Goal: Information Seeking & Learning: Check status

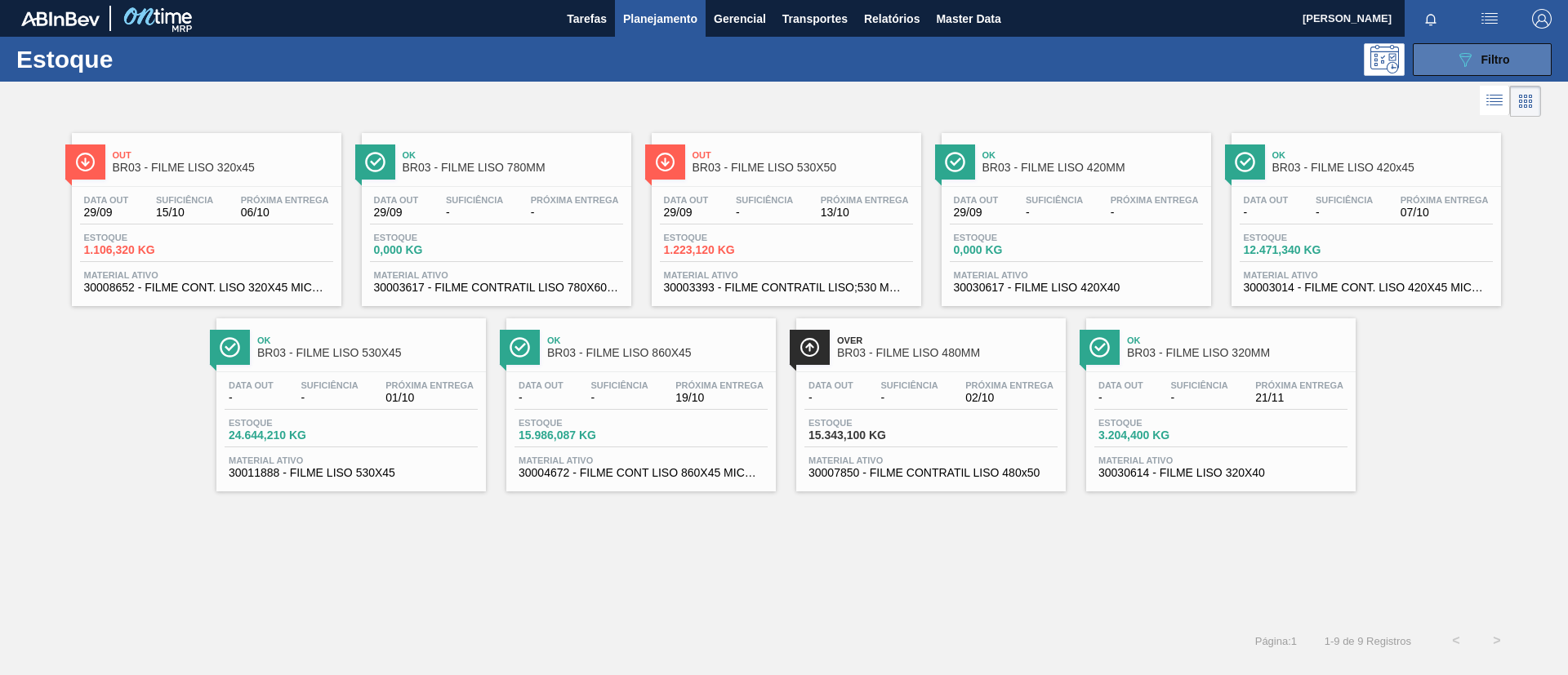
click at [1445, 53] on button "089F7B8B-B2A5-4AFE-B5C0-19BA573D28AC Filtro" at bounding box center [1482, 59] width 139 height 32
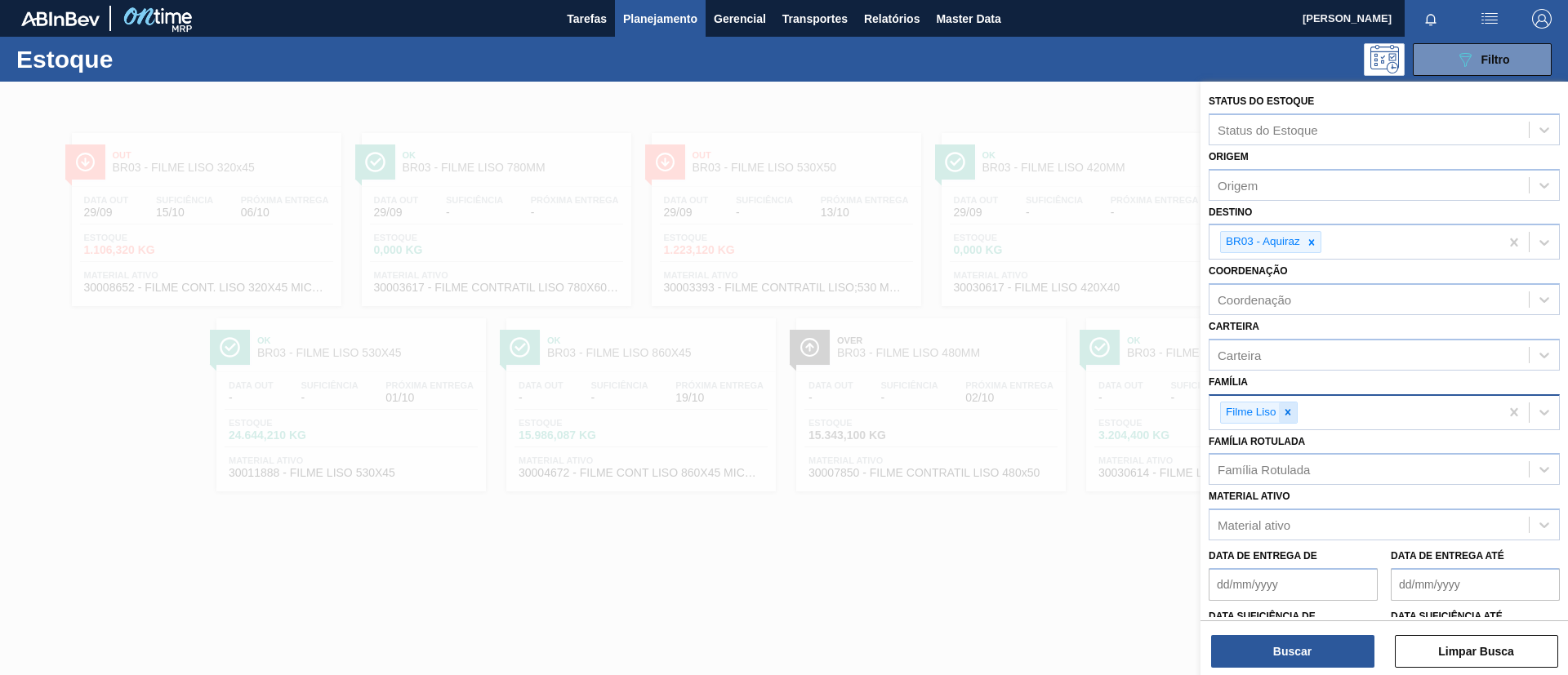
click at [1295, 414] on div at bounding box center [1289, 413] width 18 height 20
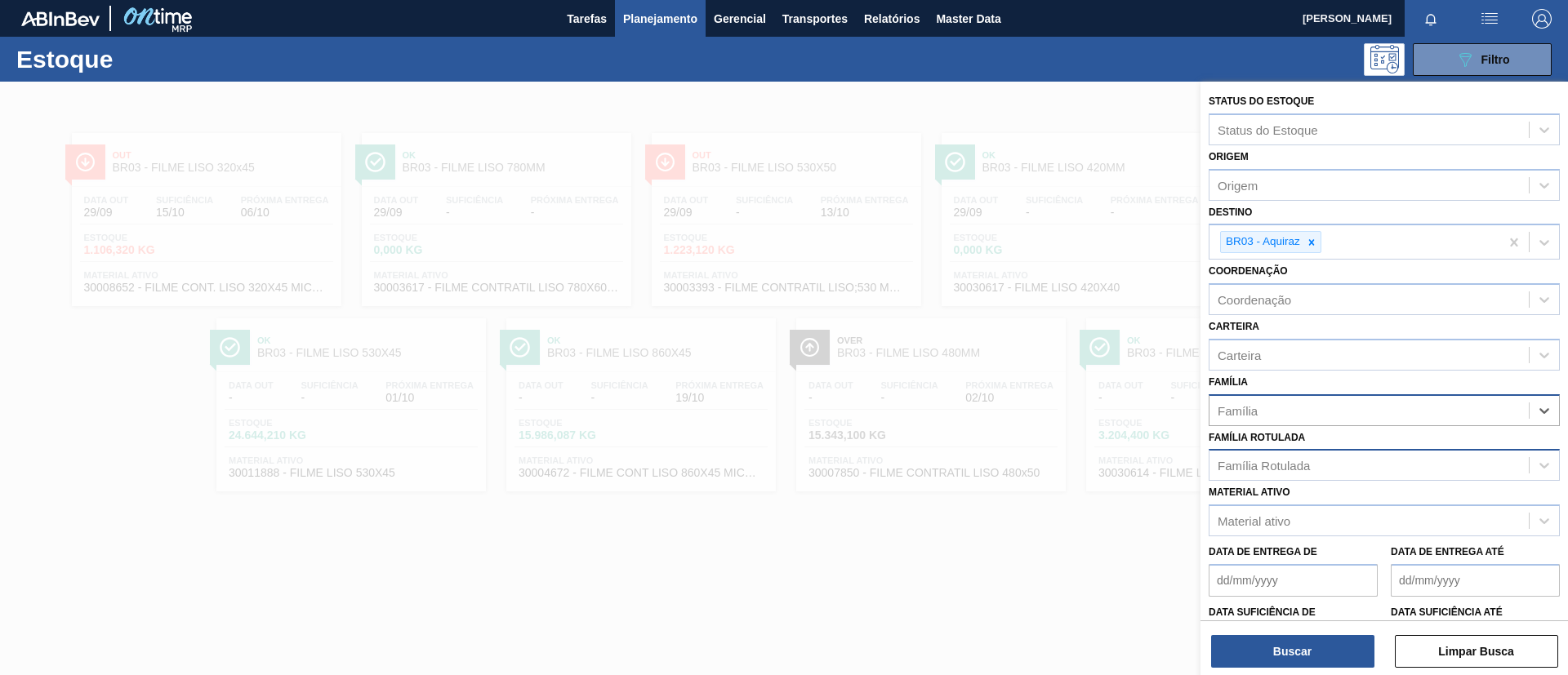
click at [1308, 462] on div "Família Rotulada" at bounding box center [1264, 465] width 92 height 14
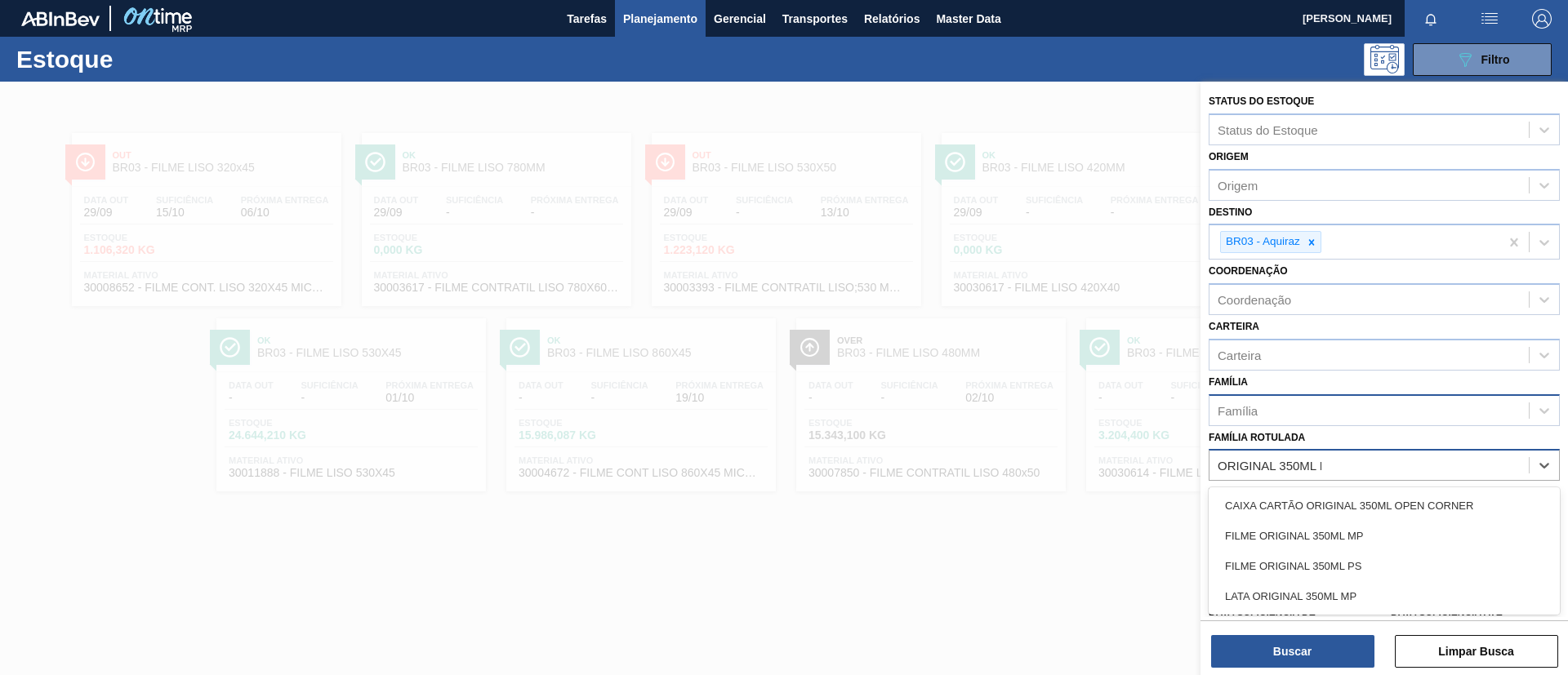
type Rotulada "ORIGINAL 350ML MP"
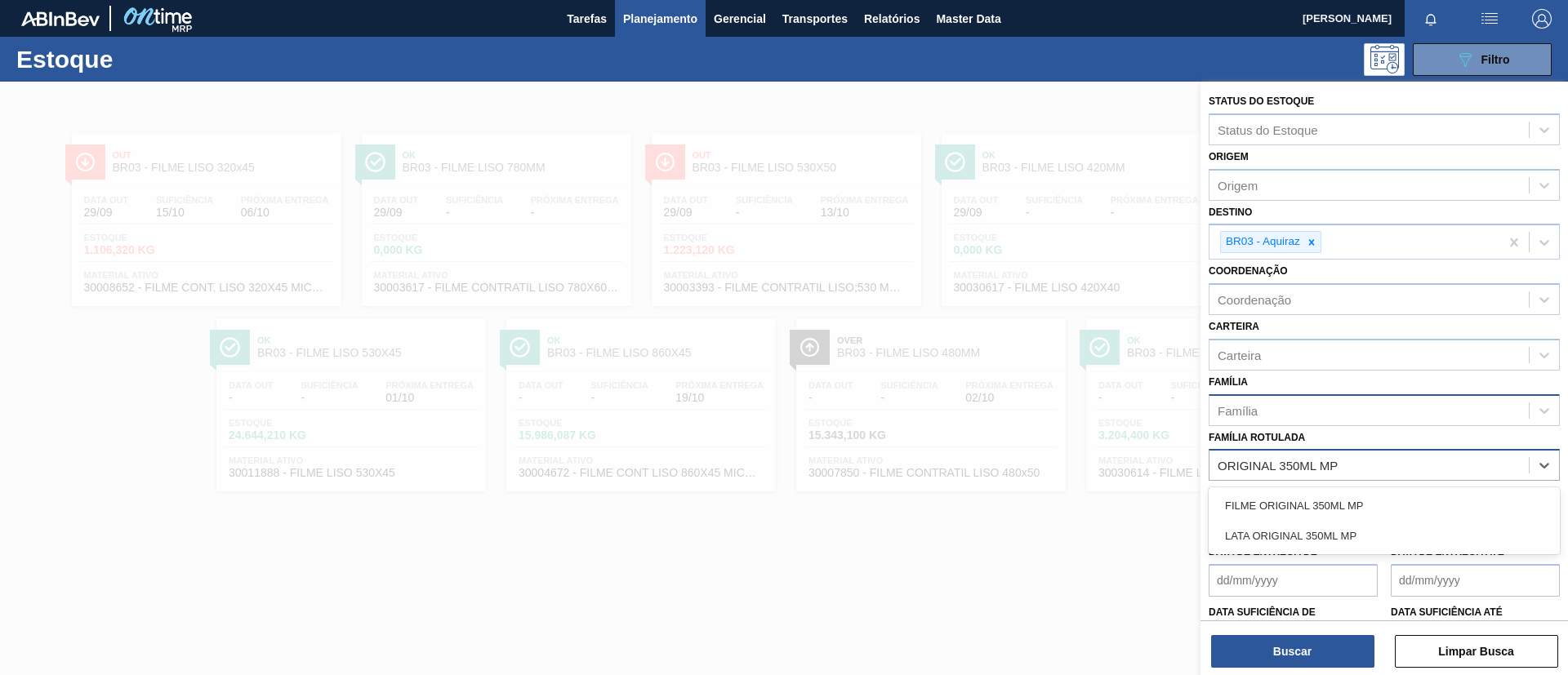
click at [1337, 503] on div "FILME ORIGINAL 350ML MP" at bounding box center [1384, 506] width 351 height 30
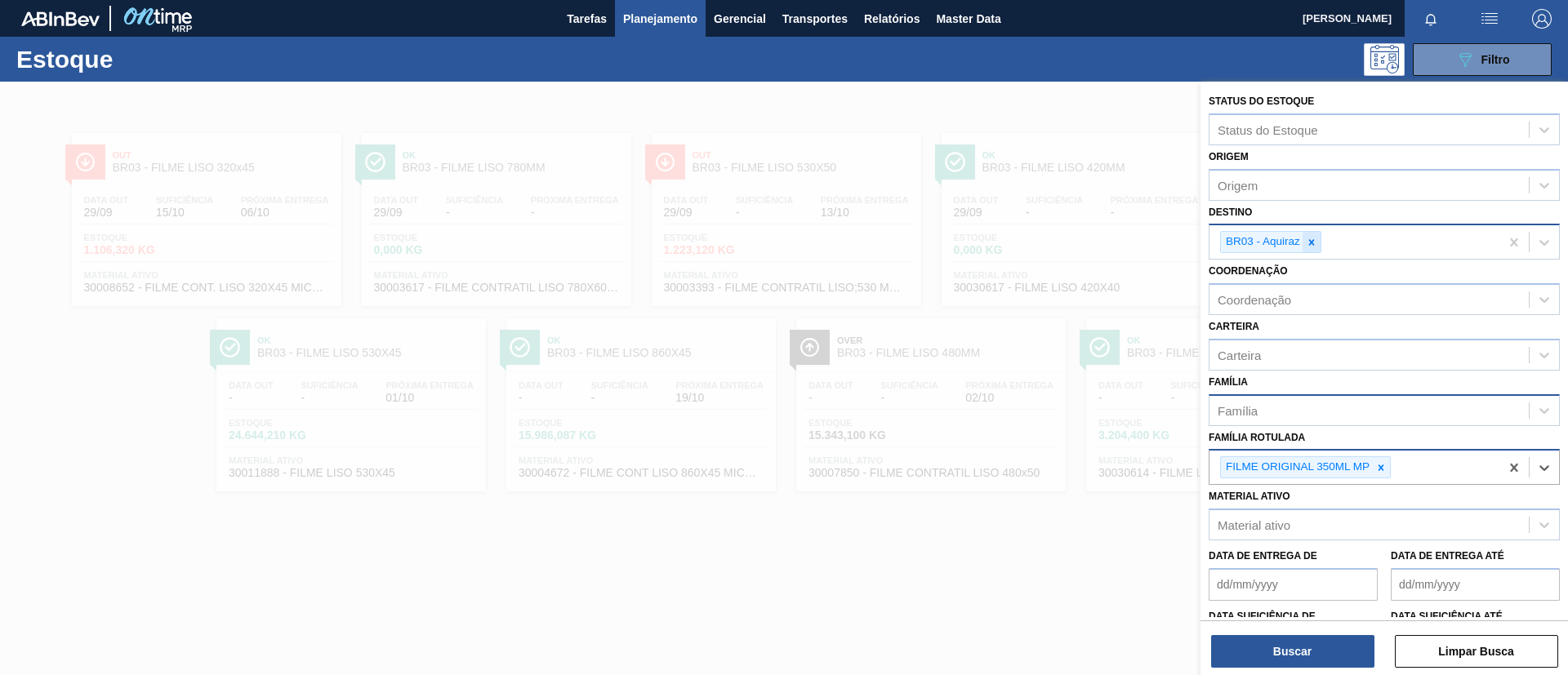
click at [1316, 249] on div at bounding box center [1312, 242] width 18 height 20
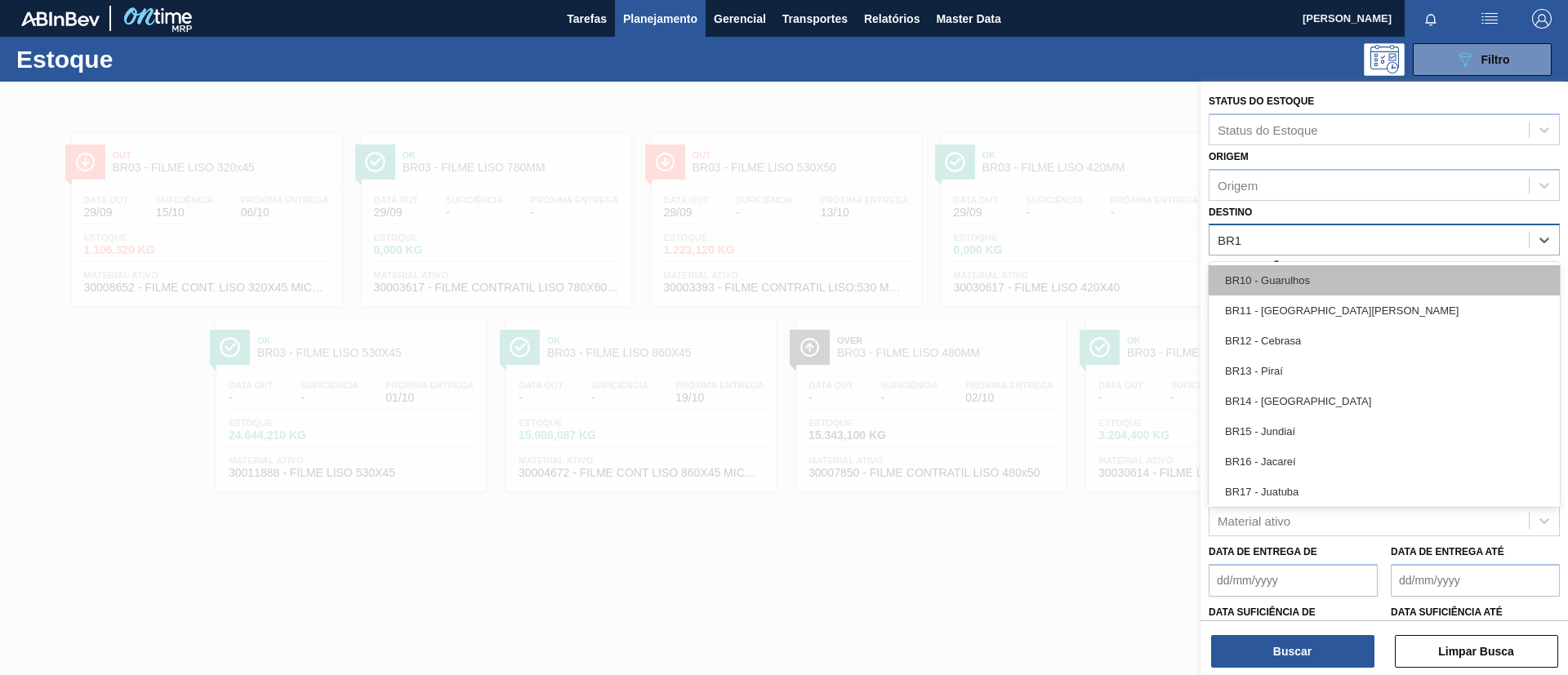
type input "BR17"
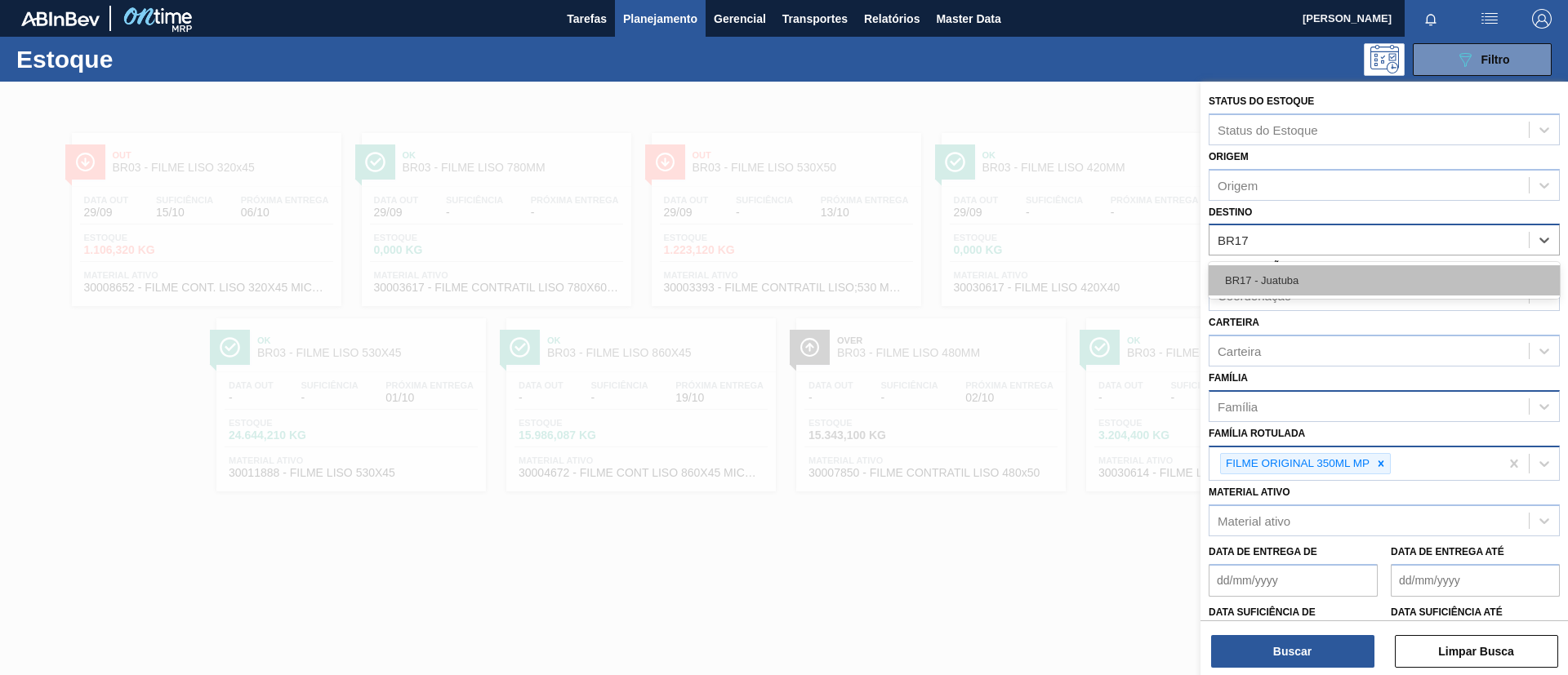
click at [1313, 278] on div "BR17 - Juatuba" at bounding box center [1384, 280] width 351 height 30
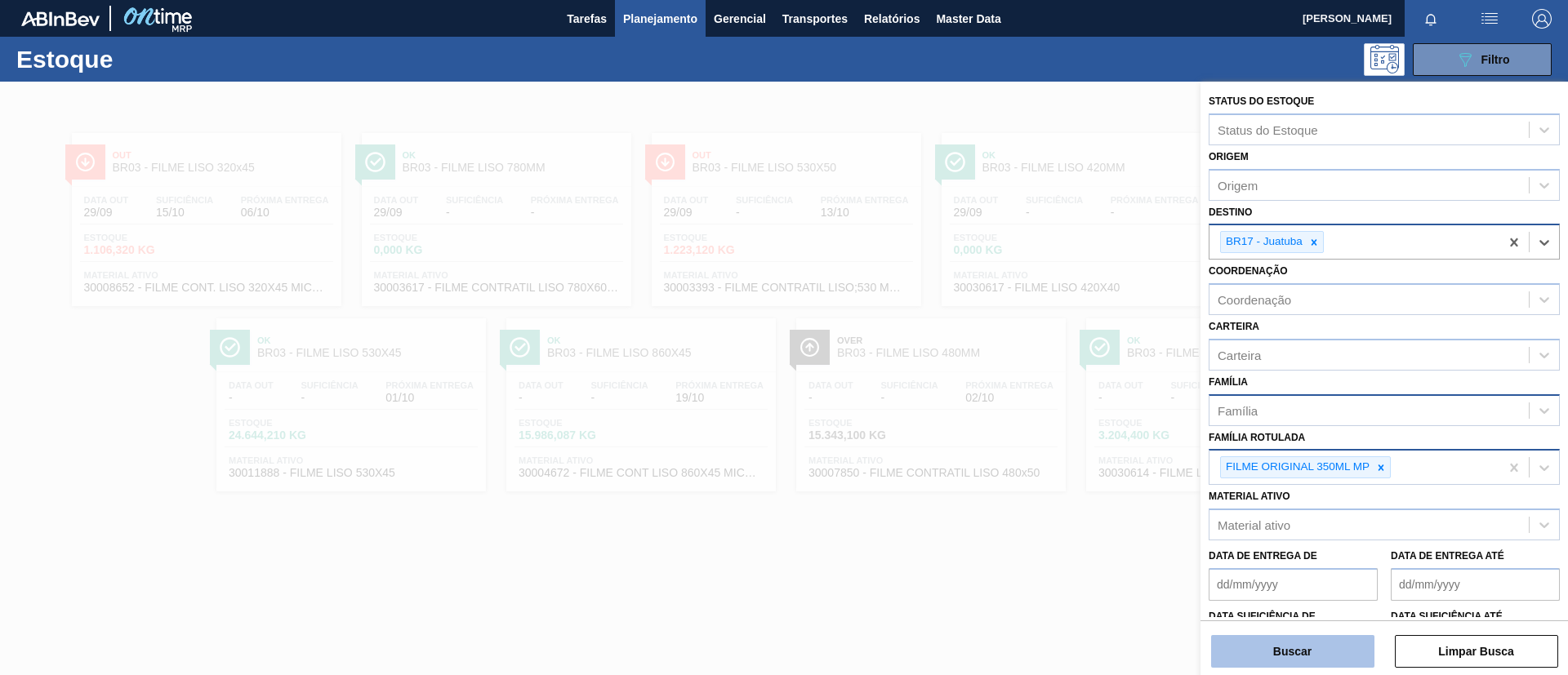
click at [1353, 635] on button "Buscar" at bounding box center [1293, 651] width 163 height 32
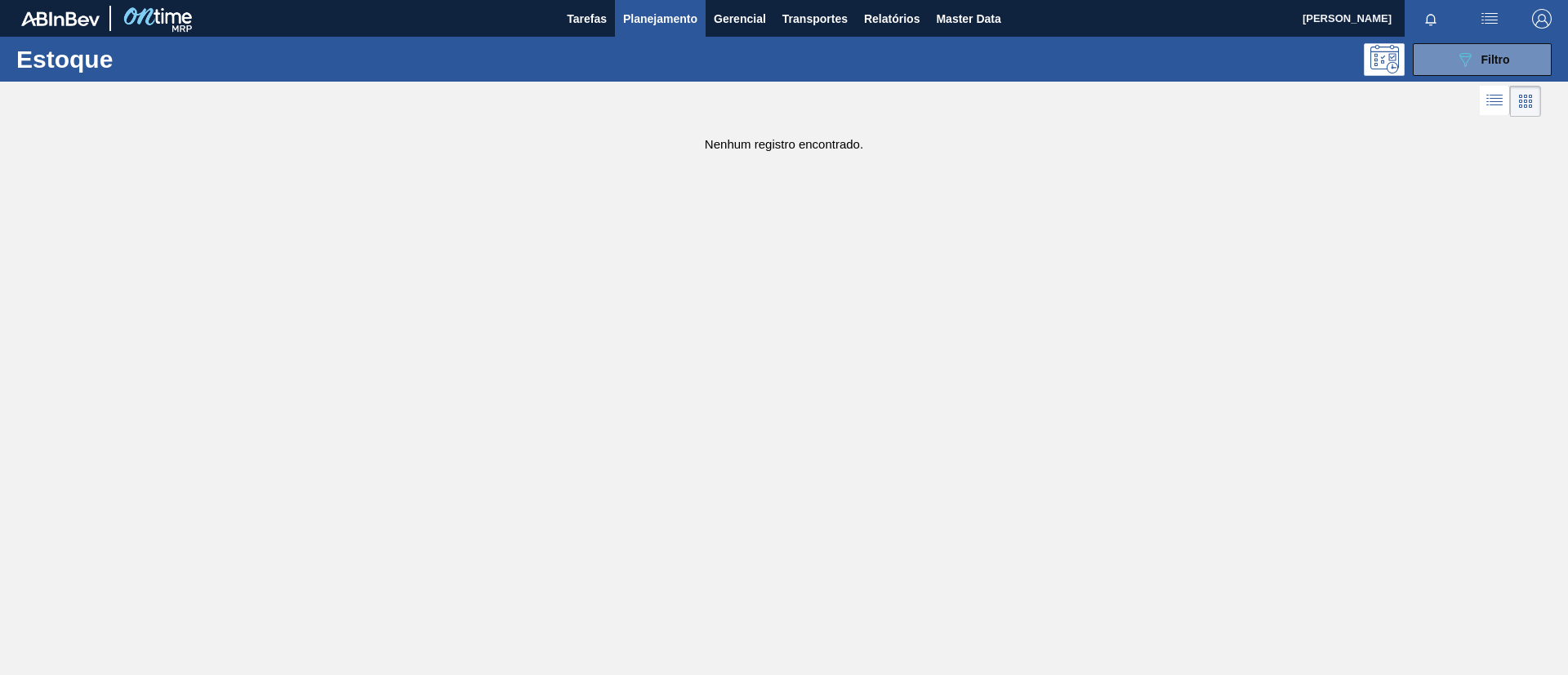
click at [1433, 41] on div "Estoque 089F7B8B-B2A5-4AFE-B5C0-19BA573D28AC Filtro" at bounding box center [784, 59] width 1568 height 45
click at [1418, 73] on button "089F7B8B-B2A5-4AFE-B5C0-19BA573D28AC Filtro" at bounding box center [1482, 59] width 139 height 32
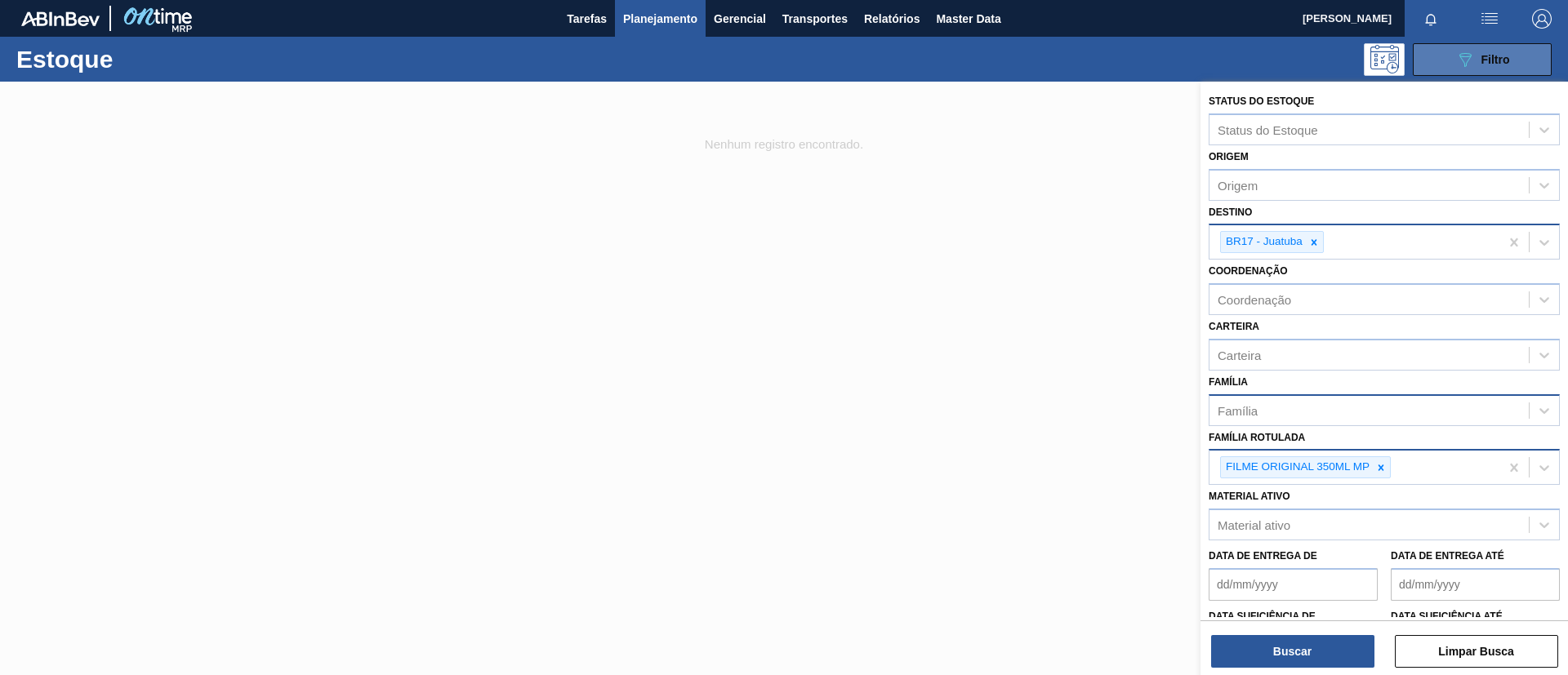
click at [1424, 67] on button "089F7B8B-B2A5-4AFE-B5C0-19BA573D28AC Filtro" at bounding box center [1482, 59] width 139 height 32
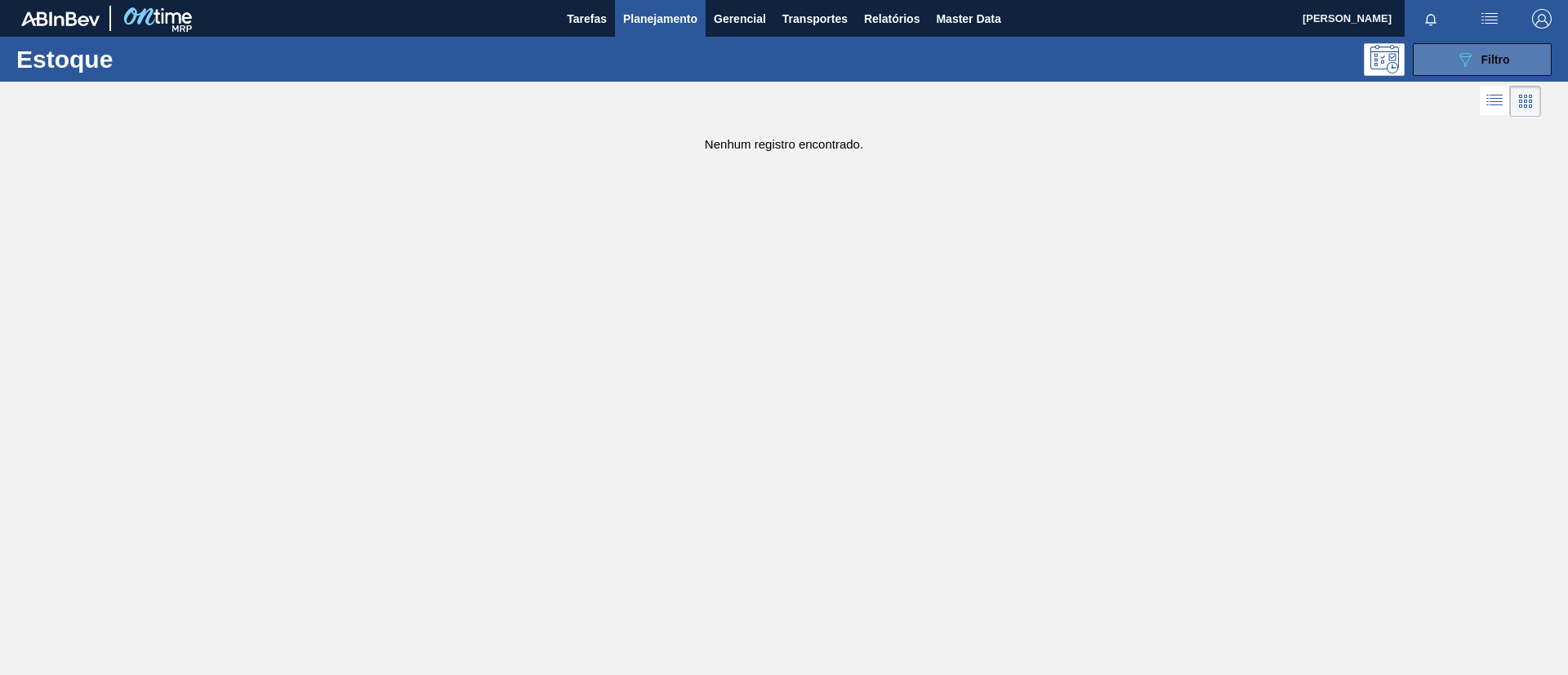
click at [1440, 63] on button "089F7B8B-B2A5-4AFE-B5C0-19BA573D28AC Filtro" at bounding box center [1482, 59] width 139 height 32
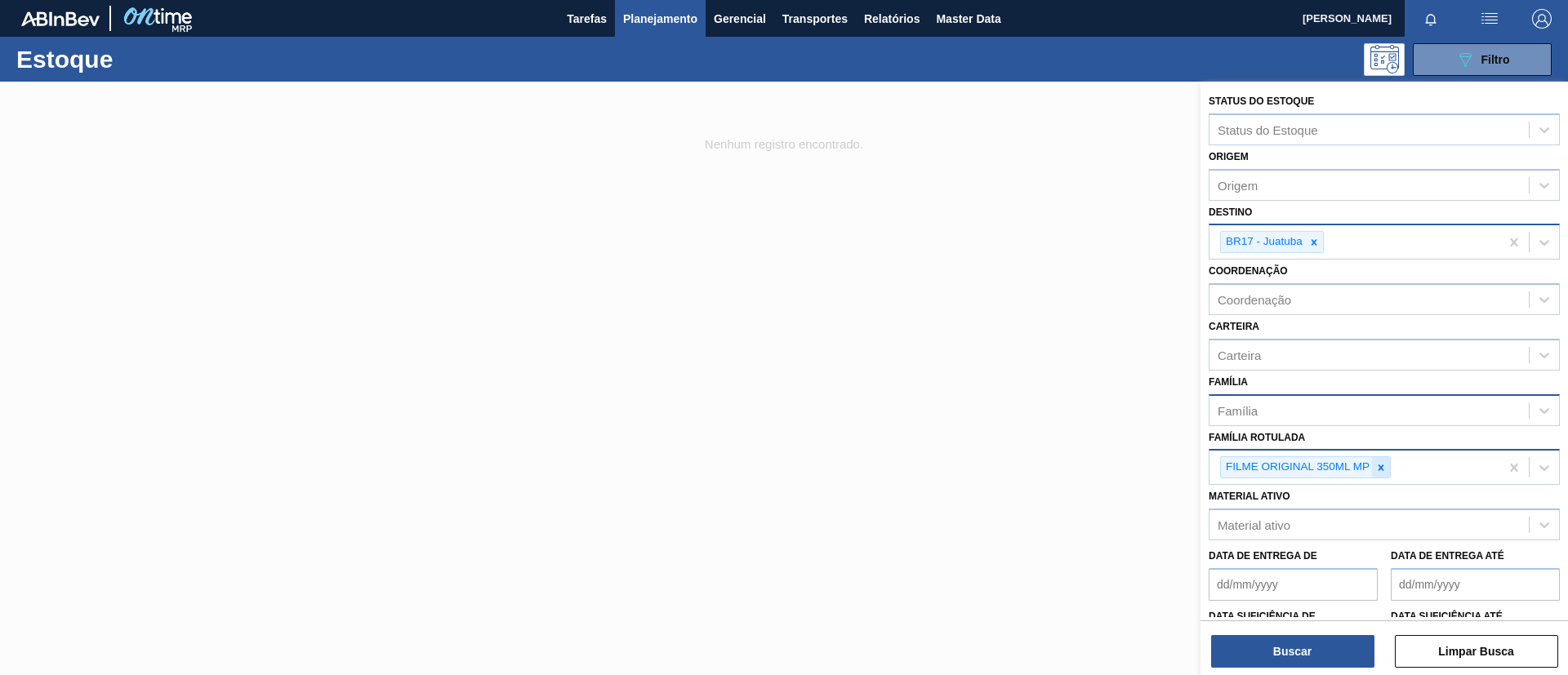
click at [1378, 462] on icon at bounding box center [1381, 468] width 11 height 11
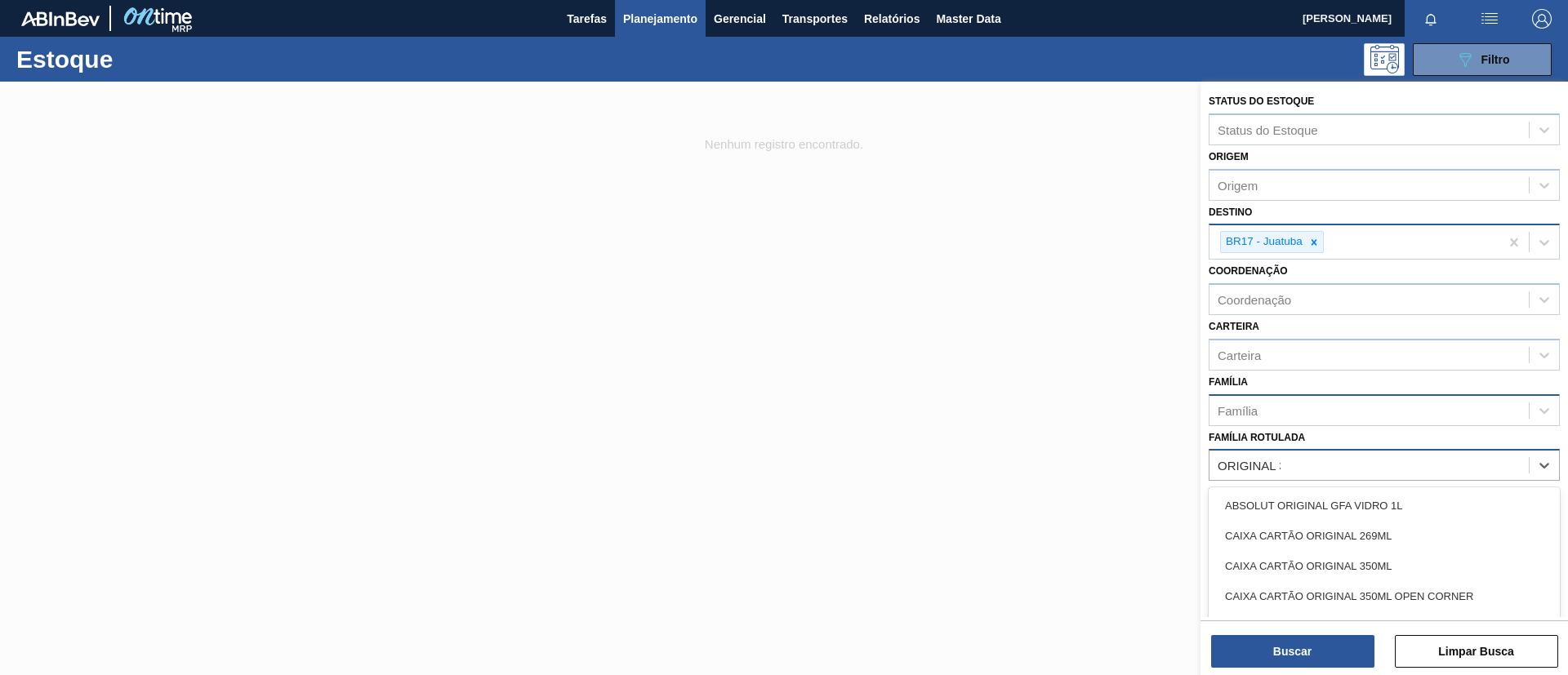
type Rotulada "ORIGINAL 350"
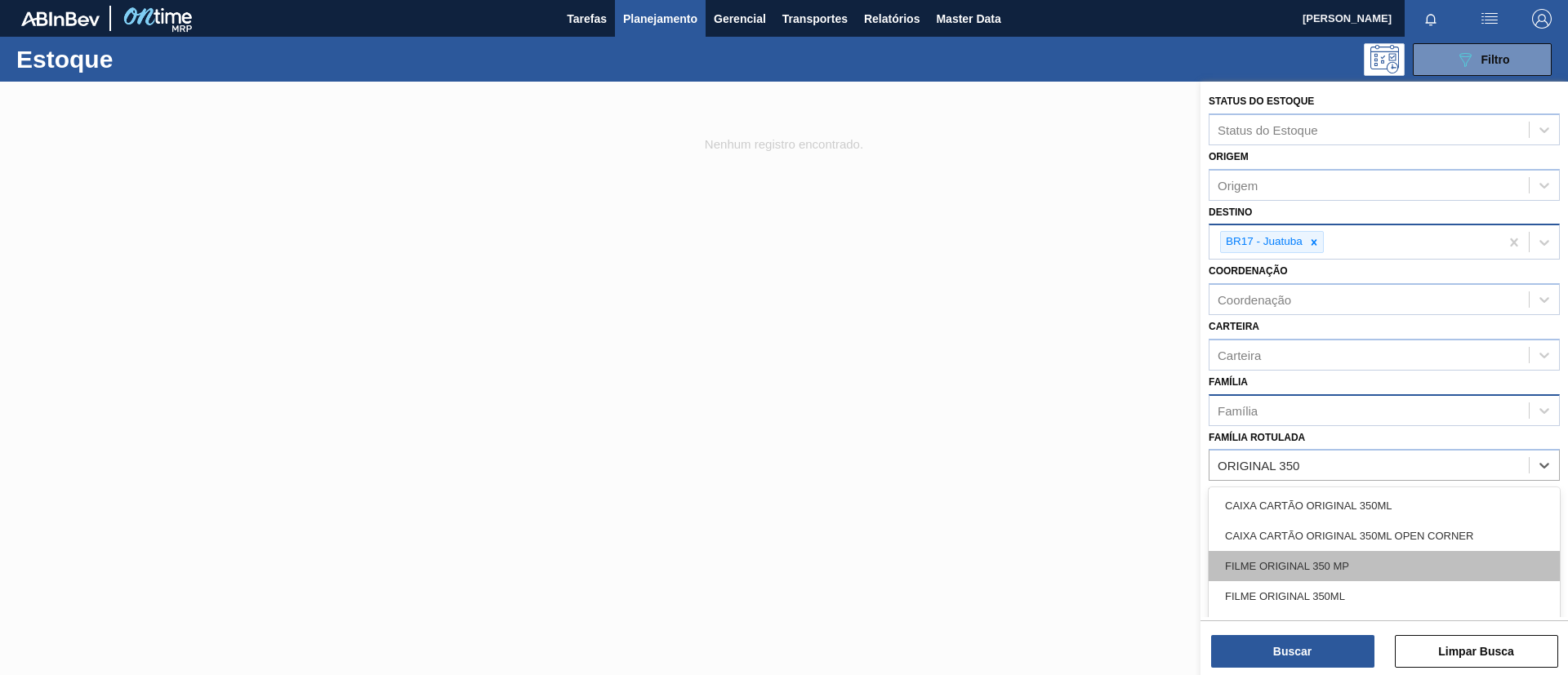
click at [1389, 566] on div "FILME ORIGINAL 350 MP" at bounding box center [1384, 565] width 351 height 30
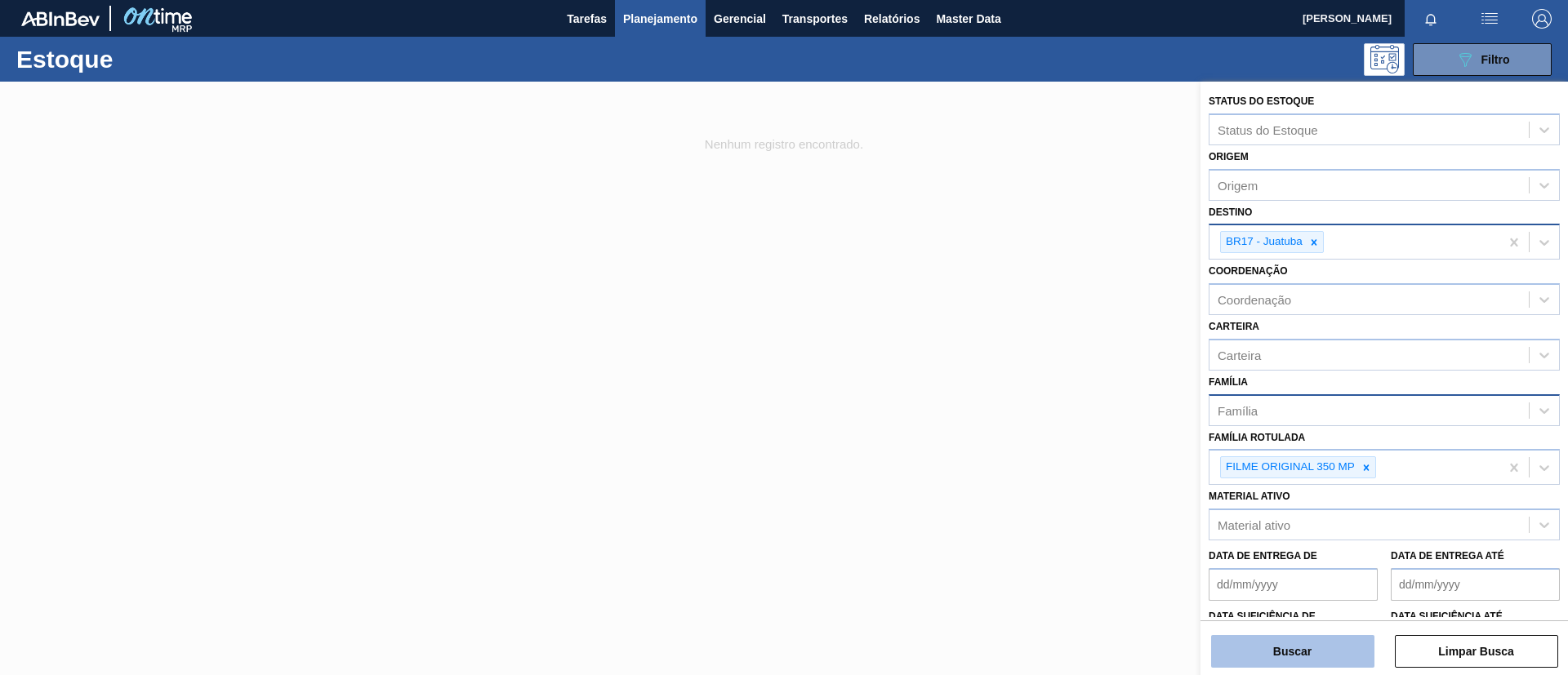
click at [1343, 638] on button "Buscar" at bounding box center [1293, 651] width 163 height 32
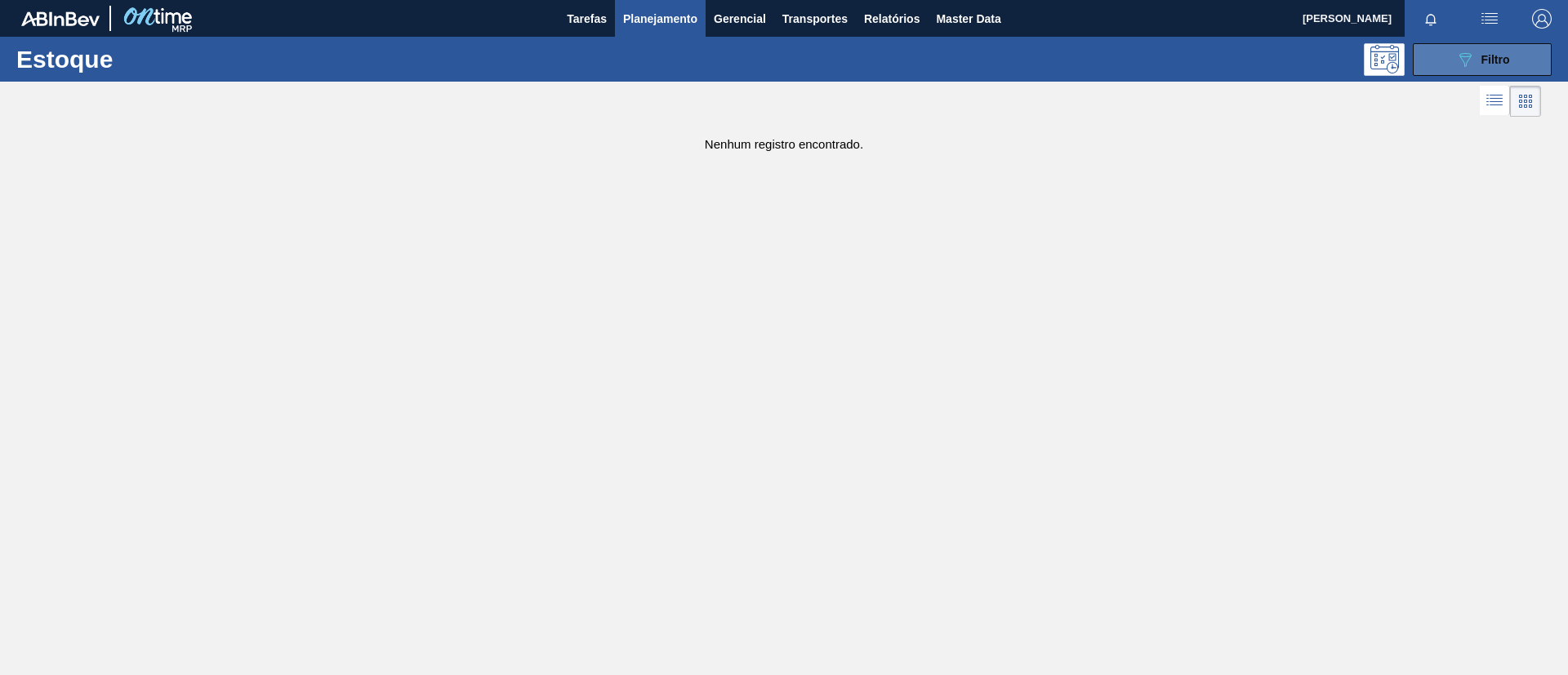
click at [1467, 67] on icon "089F7B8B-B2A5-4AFE-B5C0-19BA573D28AC" at bounding box center [1465, 59] width 19 height 19
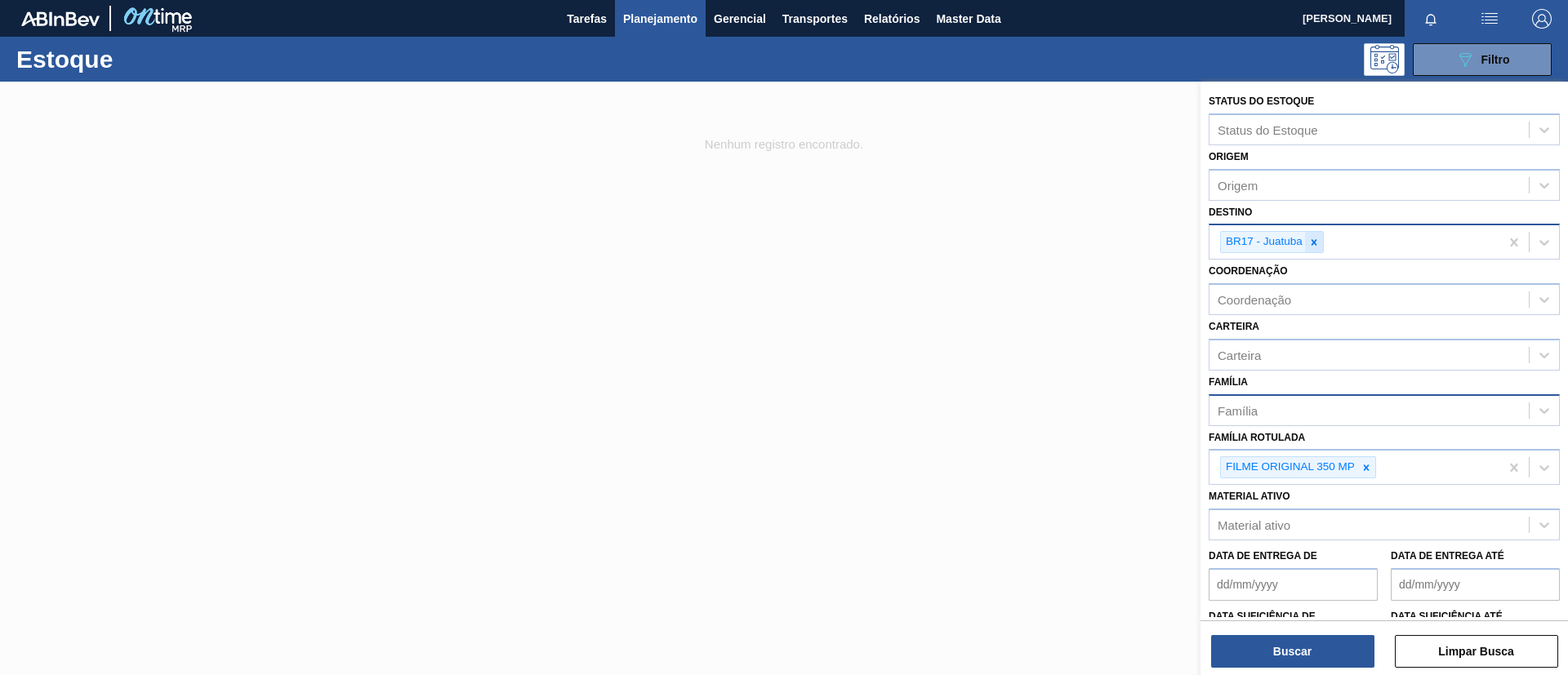
click at [1322, 250] on div "BR17 - Juatuba" at bounding box center [1272, 242] width 104 height 22
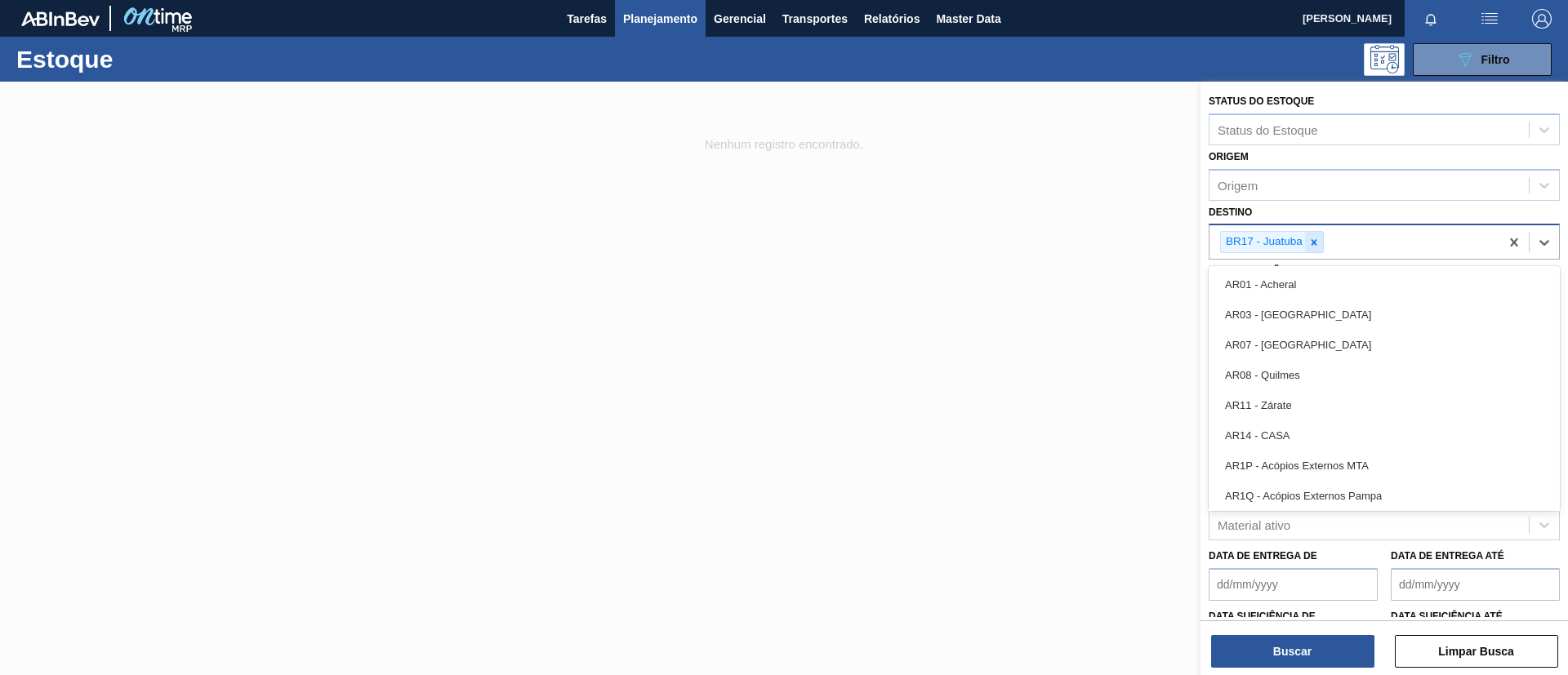
click at [1318, 248] on icon at bounding box center [1314, 242] width 11 height 11
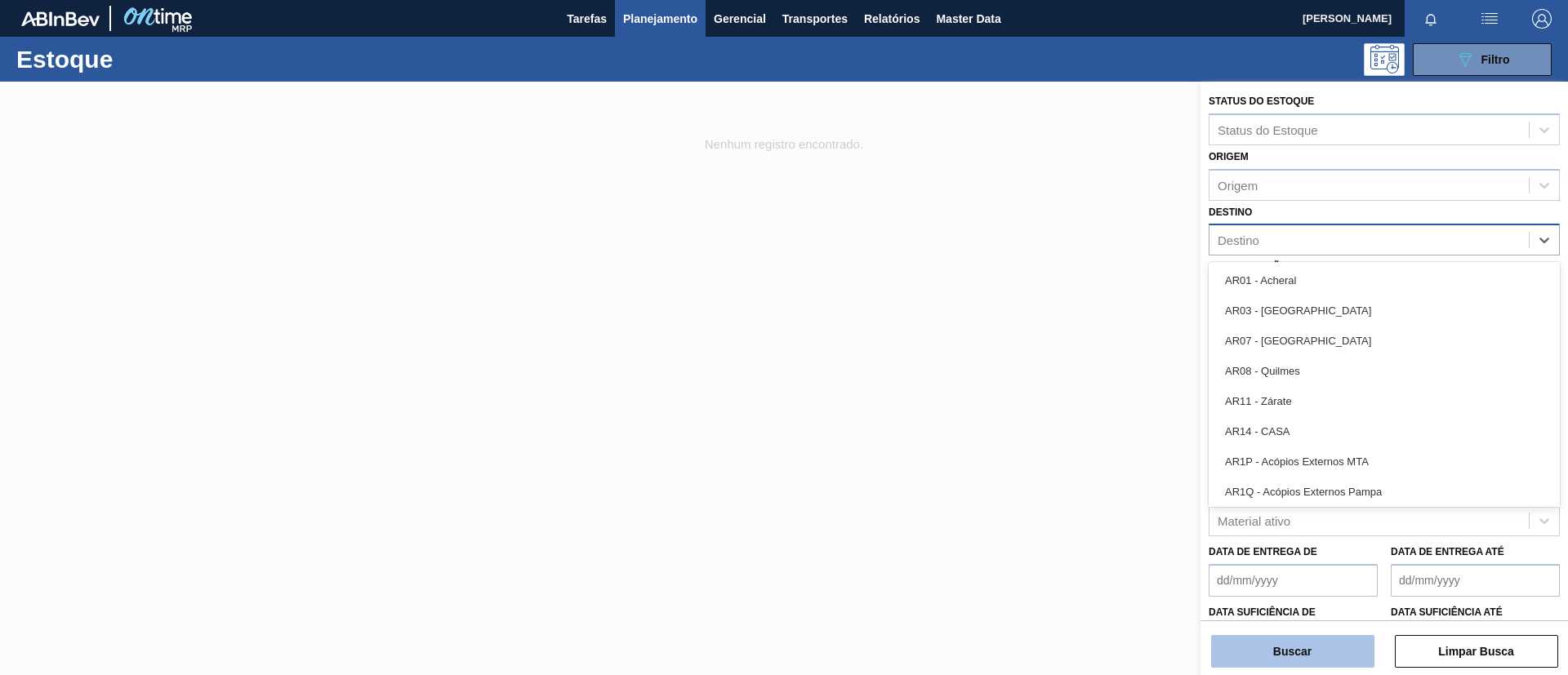
click at [1315, 635] on button "Buscar" at bounding box center [1293, 651] width 163 height 32
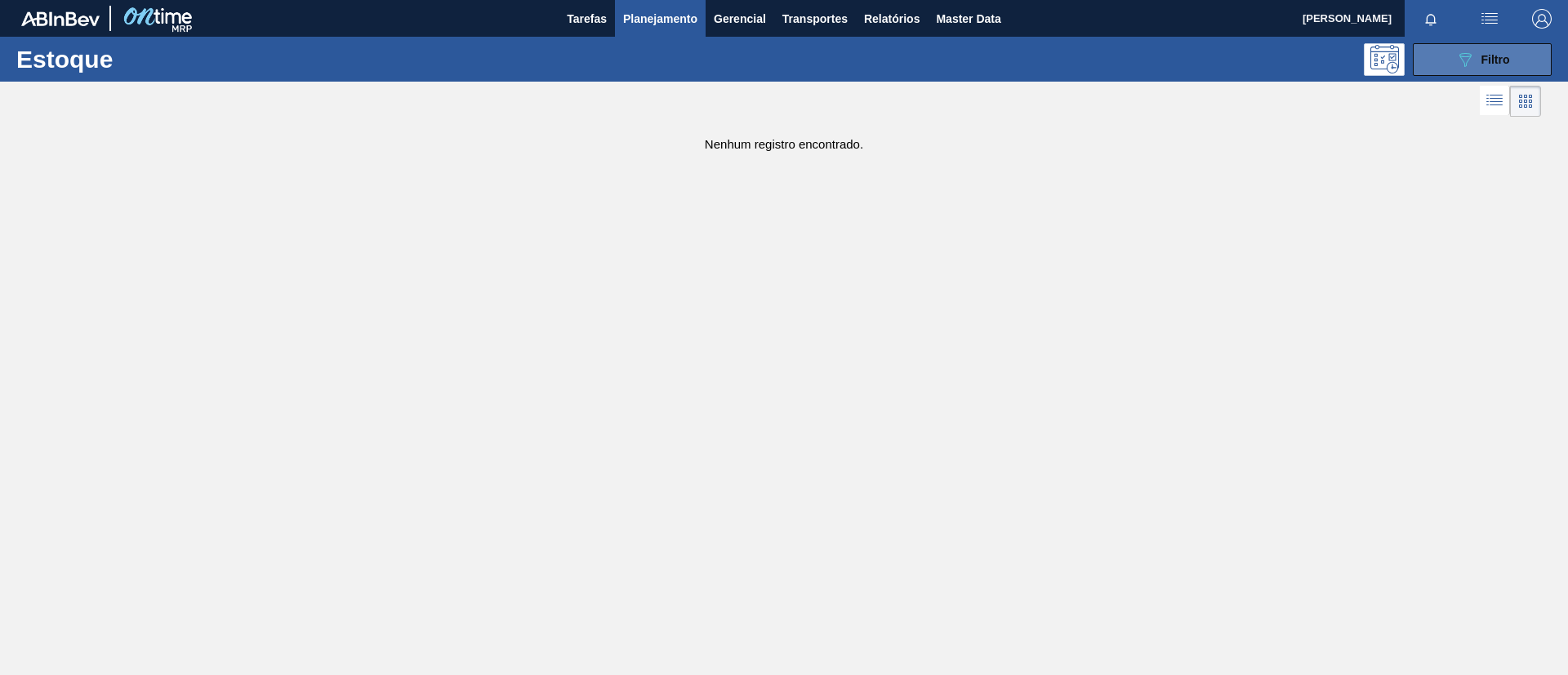
click at [1503, 56] on span "Filtro" at bounding box center [1495, 60] width 29 height 13
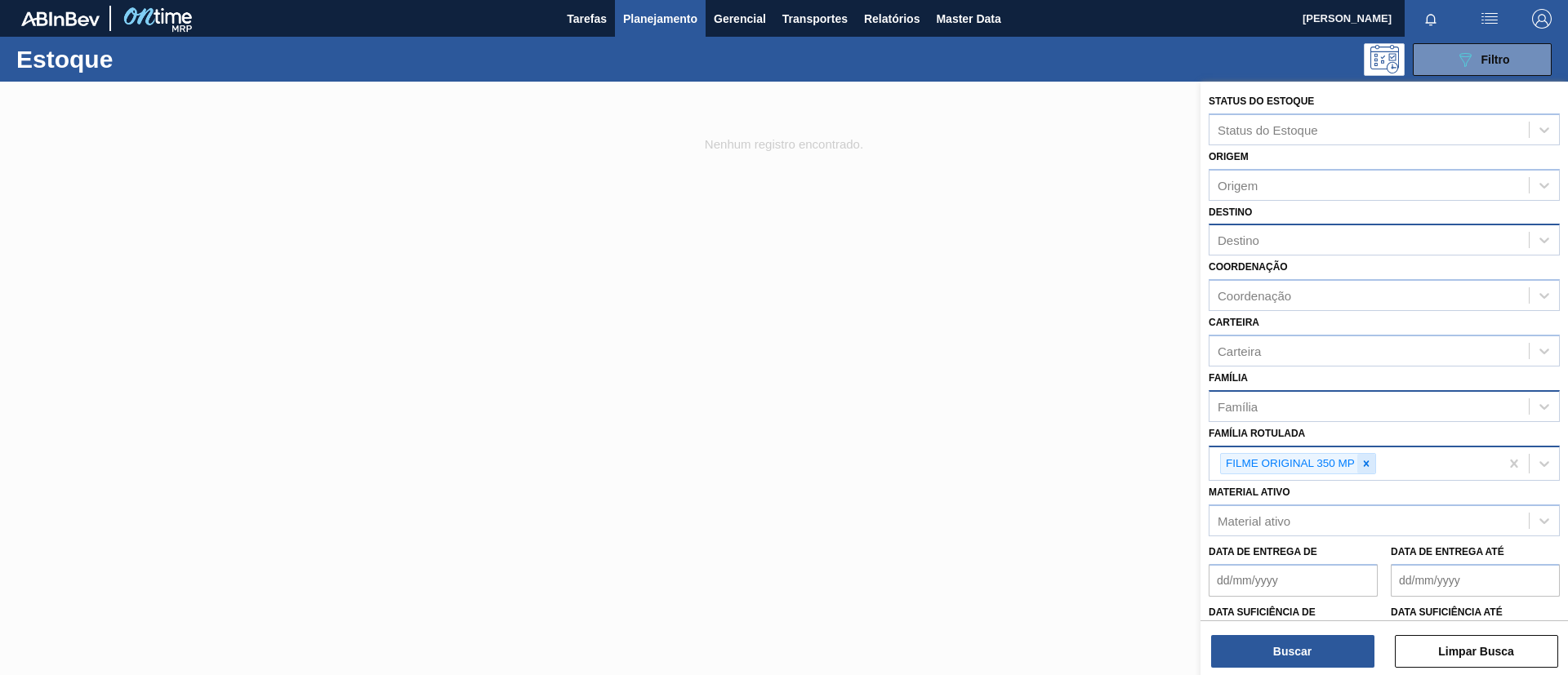
click at [1374, 465] on div at bounding box center [1367, 464] width 18 height 20
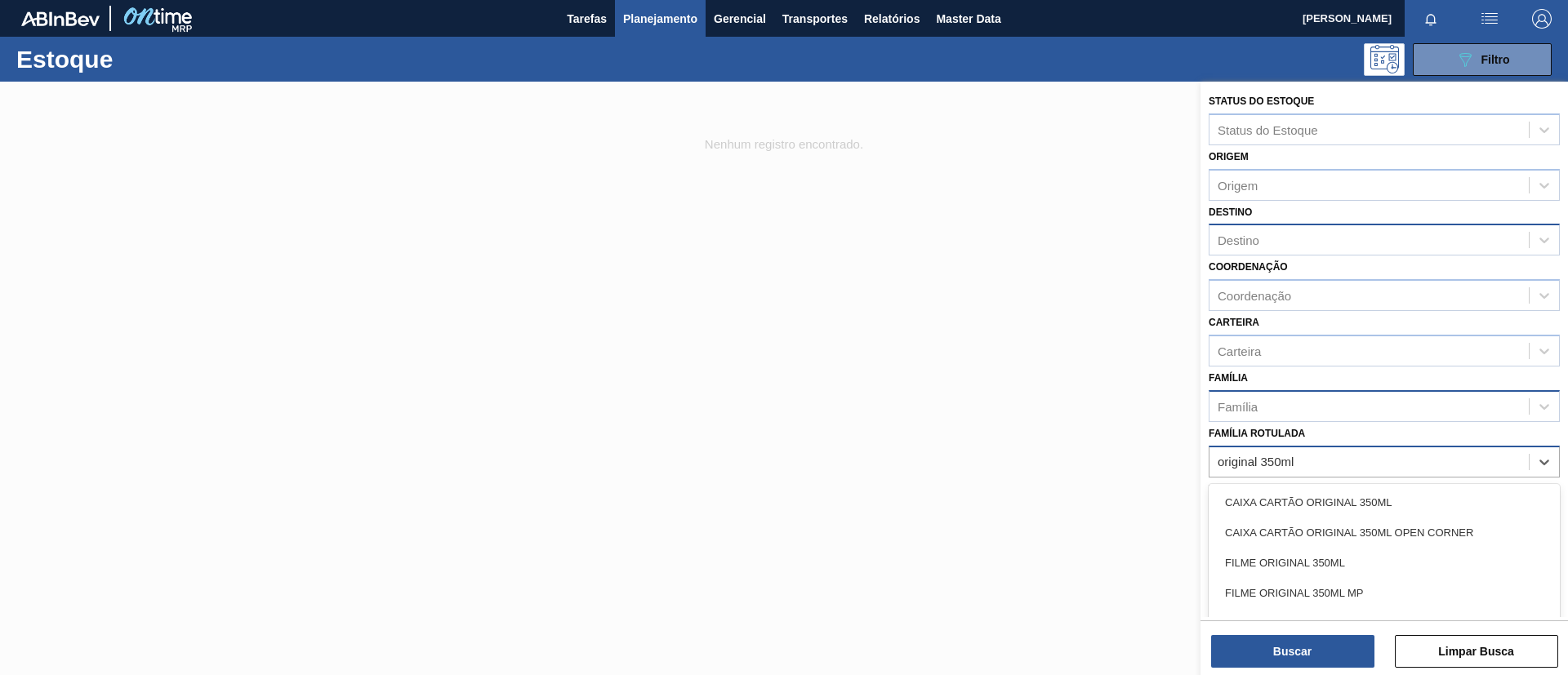
type Rotulada "original 350ml mp"
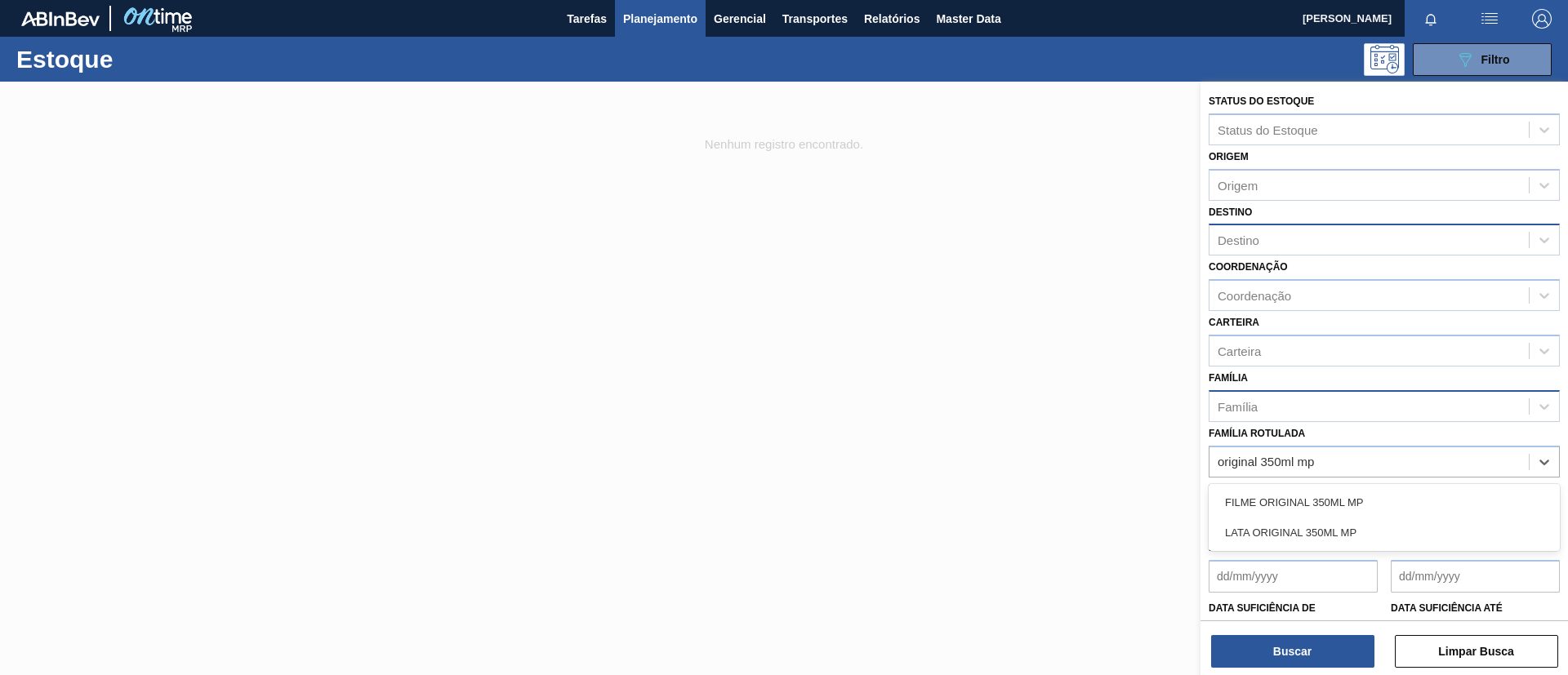
drag, startPoint x: 1387, startPoint y: 494, endPoint x: 1383, endPoint y: 583, distance: 89.1
click at [1387, 495] on div "FILME ORIGINAL 350ML MP" at bounding box center [1384, 502] width 351 height 30
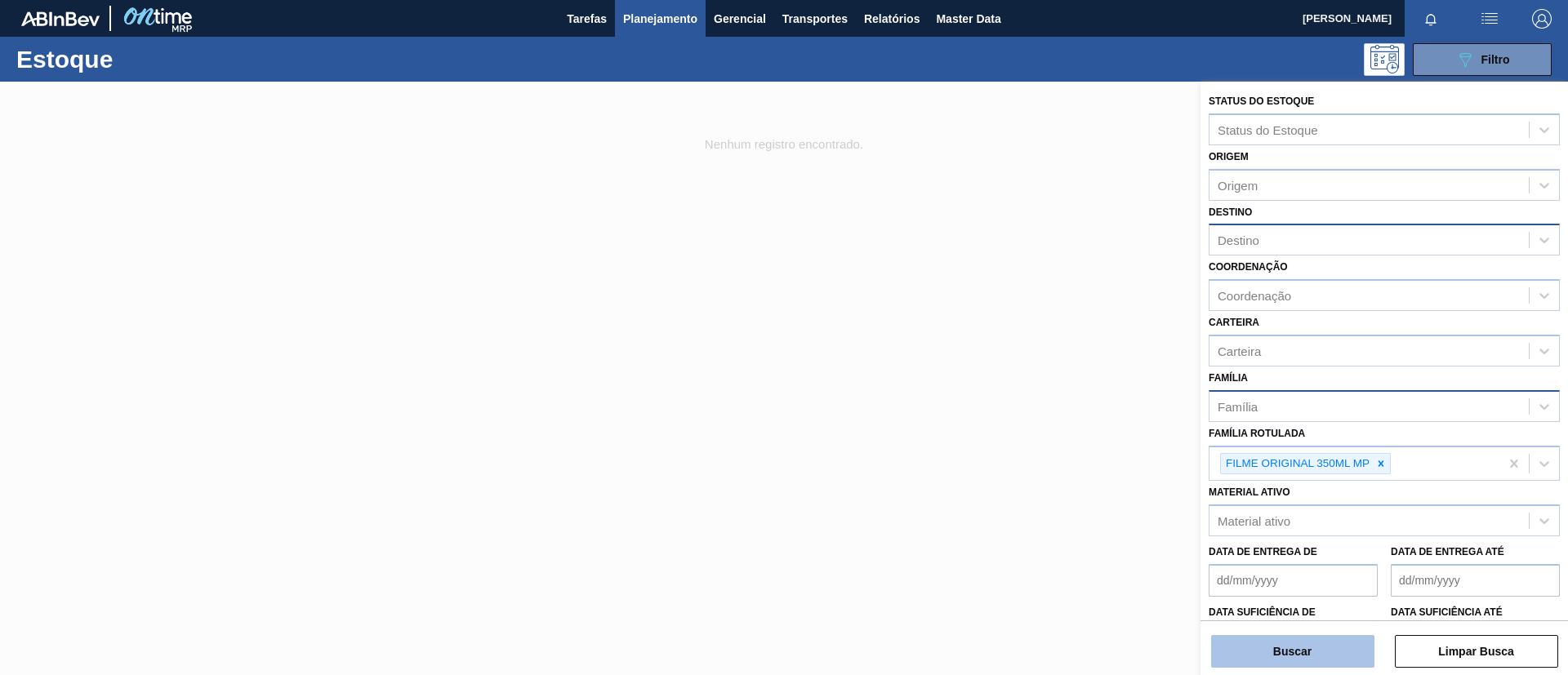
click at [1330, 645] on button "Buscar" at bounding box center [1293, 651] width 163 height 32
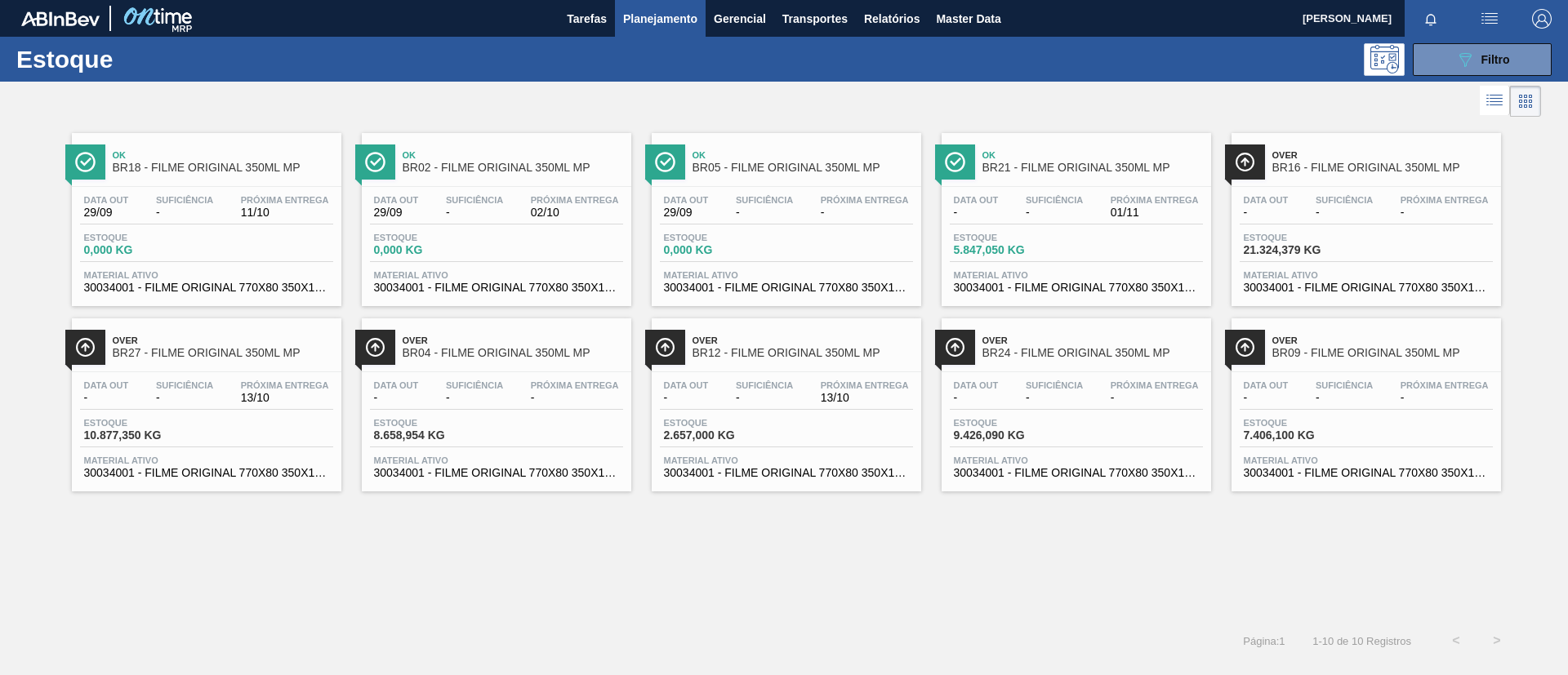
click at [1452, 51] on button "089F7B8B-B2A5-4AFE-B5C0-19BA573D28AC Filtro" at bounding box center [1482, 59] width 139 height 32
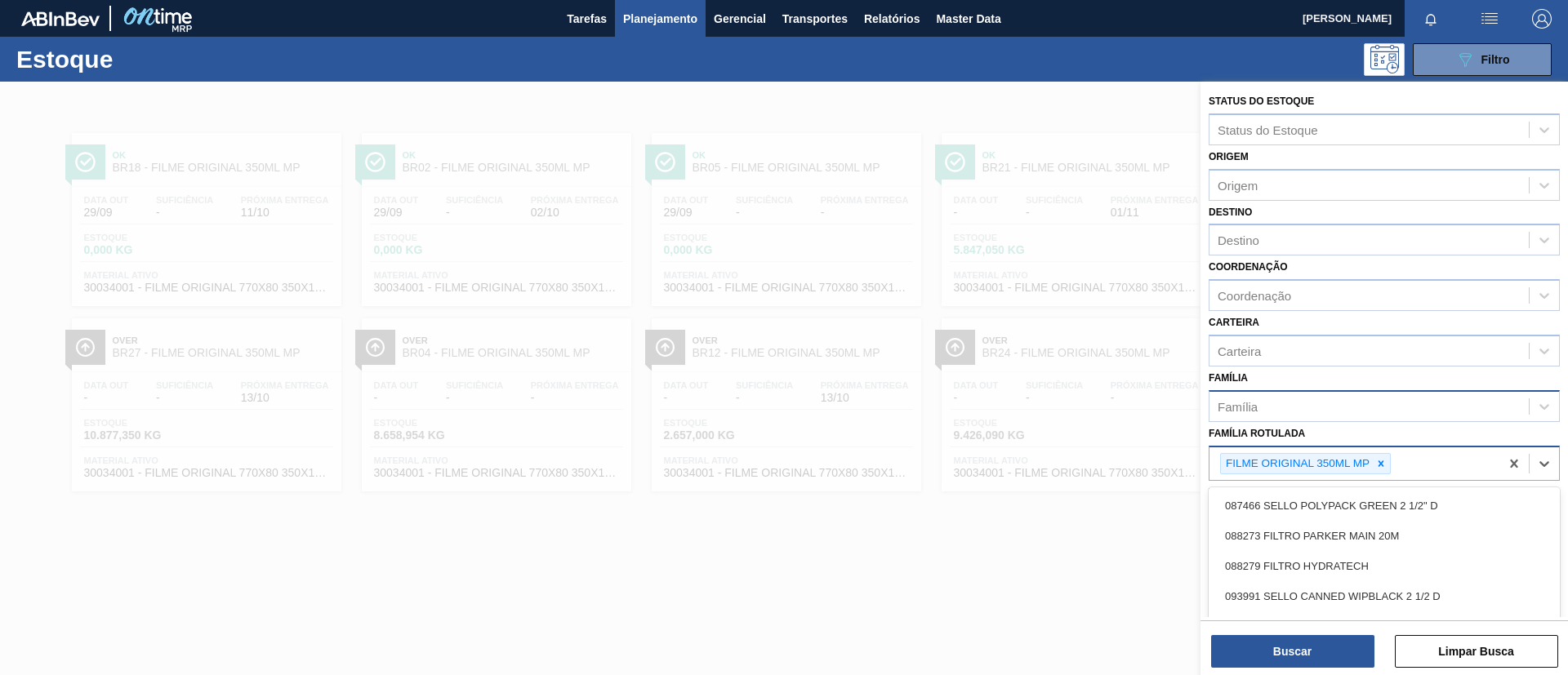
drag, startPoint x: 1360, startPoint y: 454, endPoint x: 1369, endPoint y: 457, distance: 9.5
click at [1362, 455] on div "FILME ORIGINAL 350ML MP" at bounding box center [1297, 464] width 151 height 20
click at [1379, 461] on icon at bounding box center [1381, 463] width 11 height 11
type Rotulada "BC 350ML MP"
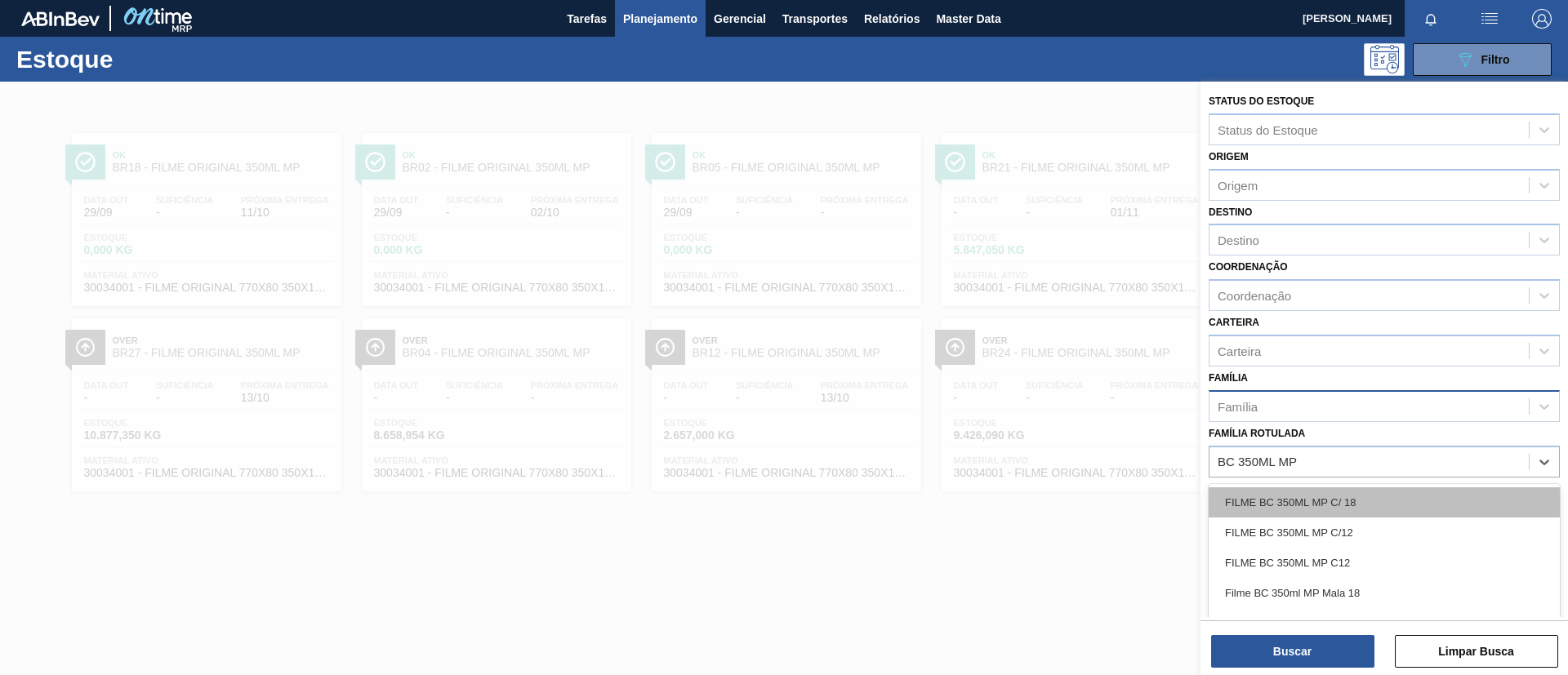
click at [1412, 495] on div "FILME BC 350ML MP C/ 18" at bounding box center [1384, 502] width 351 height 30
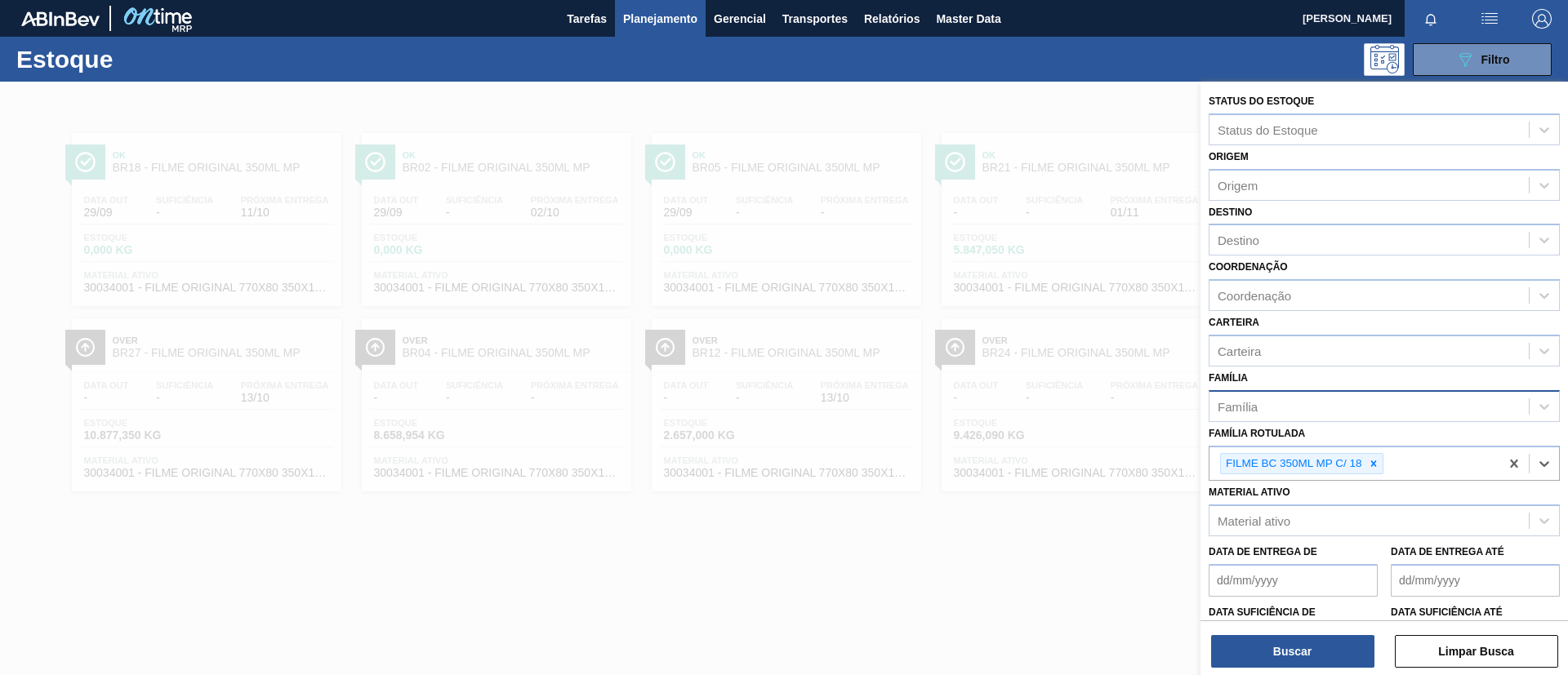
click at [1272, 230] on div "Destino" at bounding box center [1369, 240] width 320 height 24
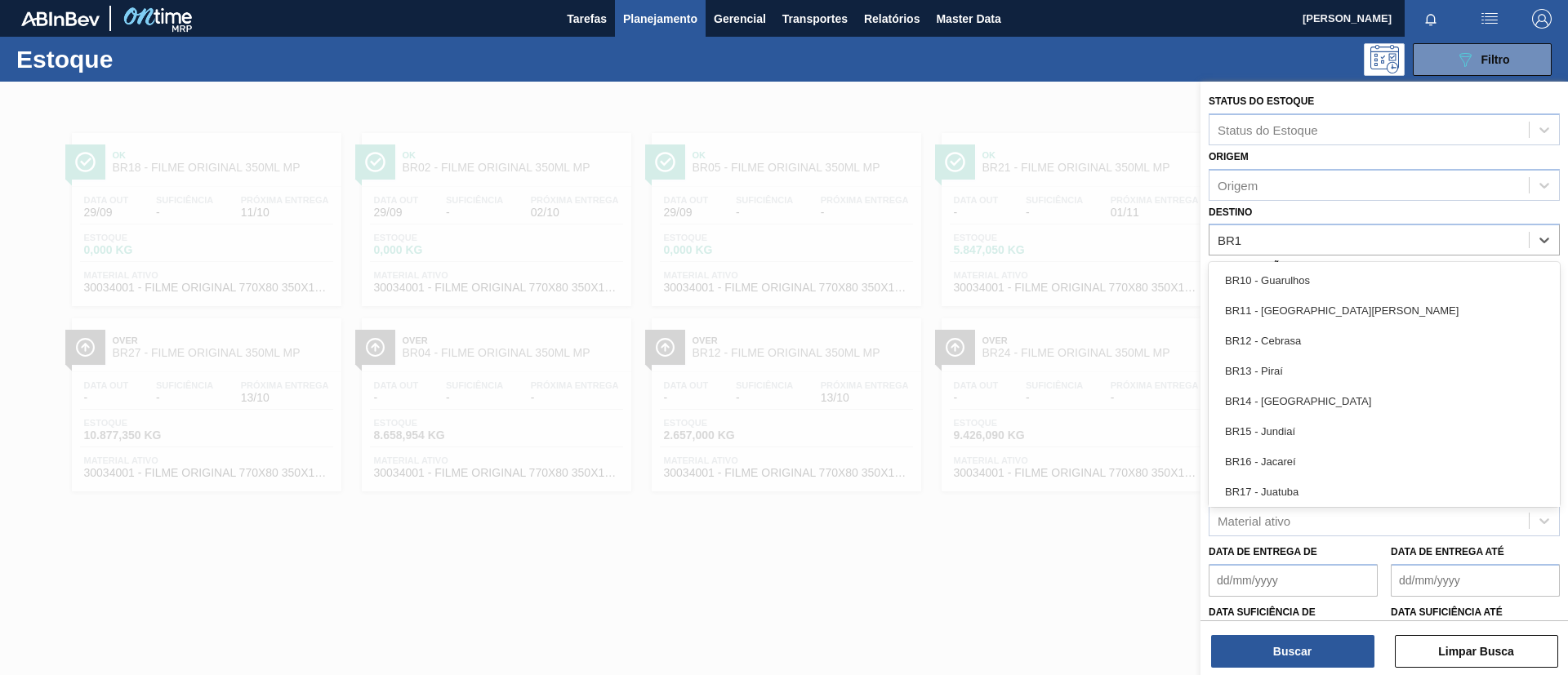
type input "BR17"
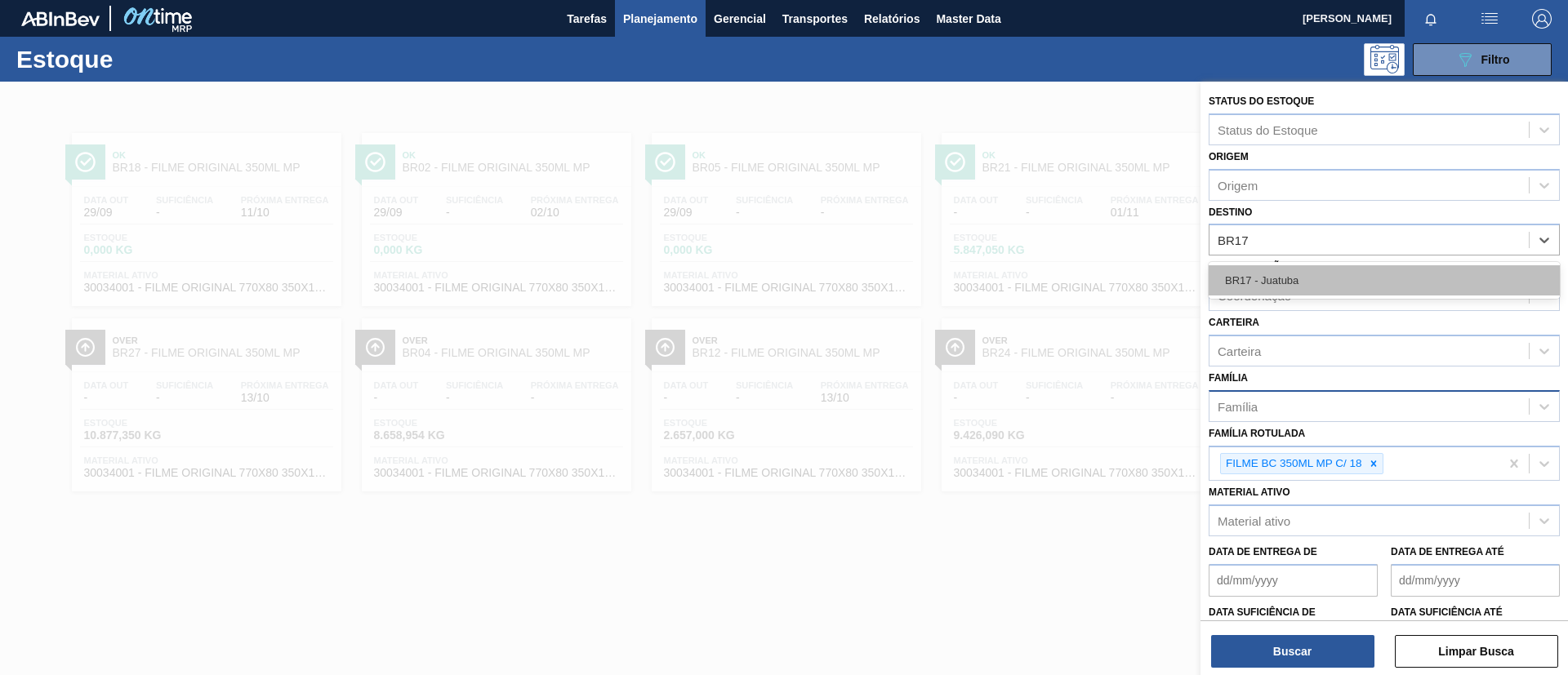
click at [1297, 265] on div "BR17 - Juatuba" at bounding box center [1384, 280] width 351 height 30
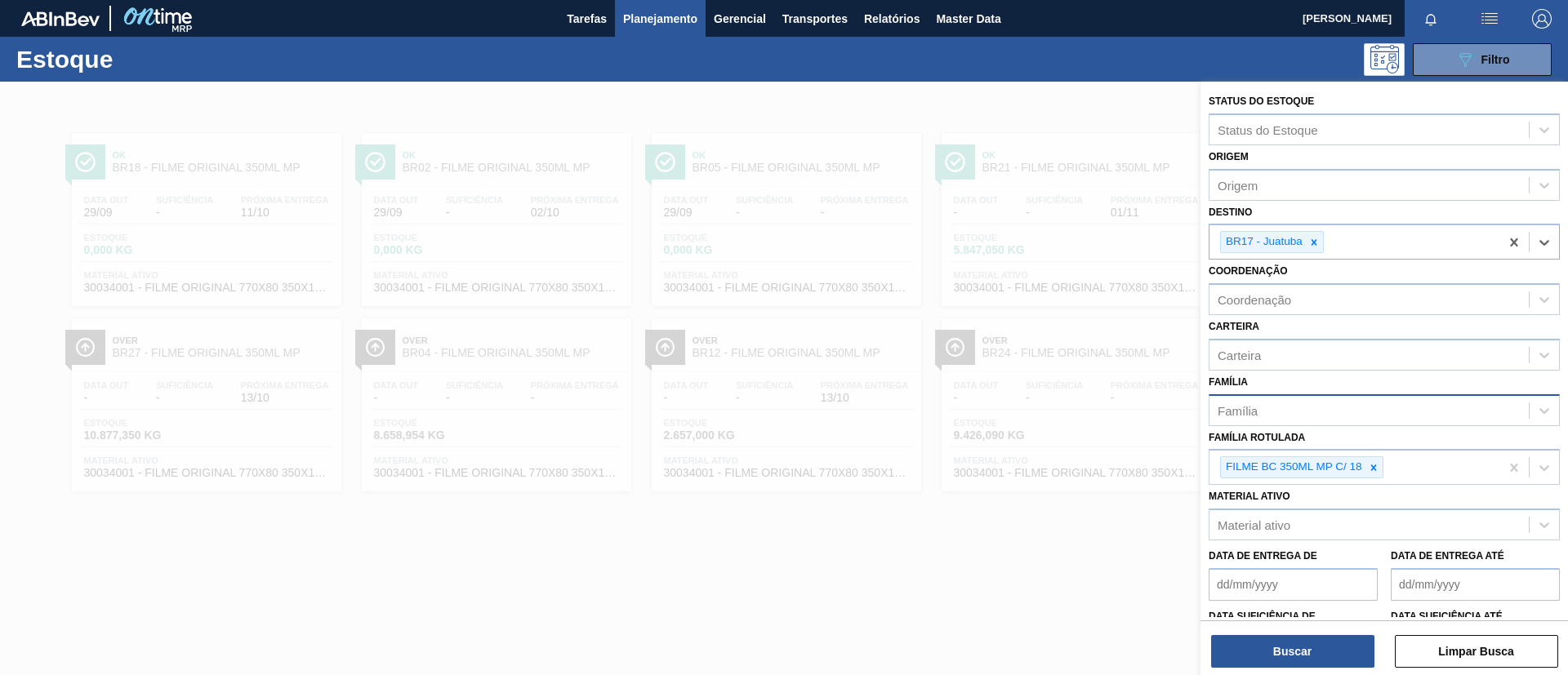
click at [1440, 471] on div "FILME BC 350ML MP C/ 18" at bounding box center [1354, 467] width 290 height 33
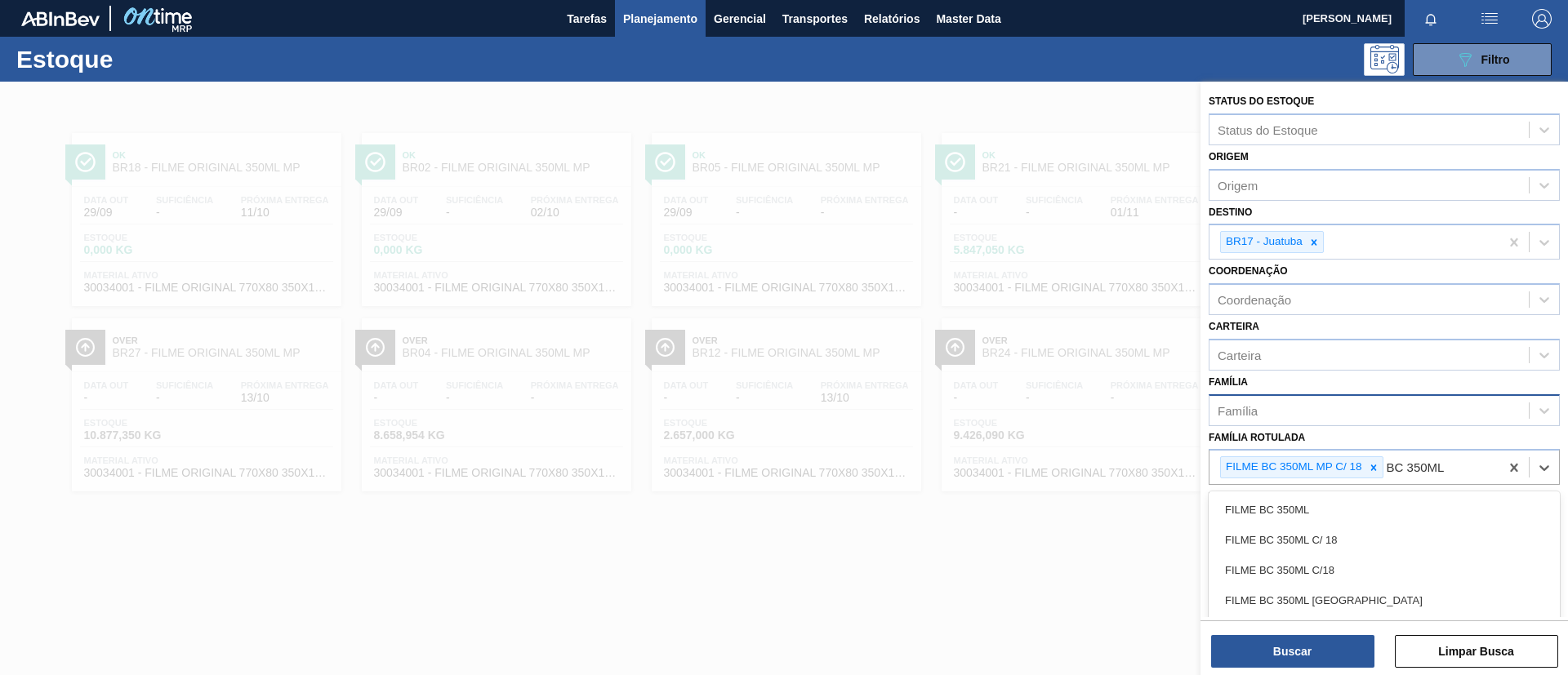
type Rotulada "BC 350ML MP"
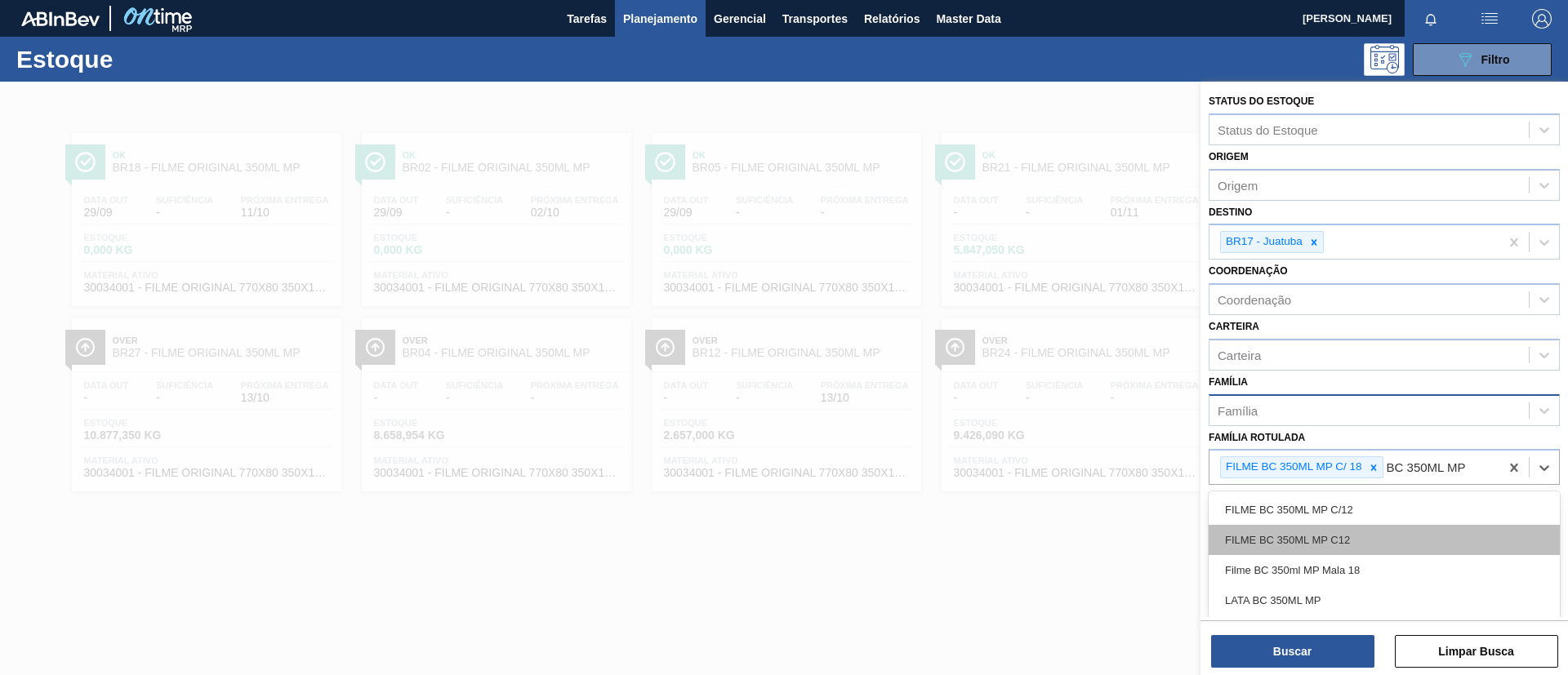
click at [1428, 530] on div "FILME BC 350ML MP C12" at bounding box center [1384, 540] width 351 height 30
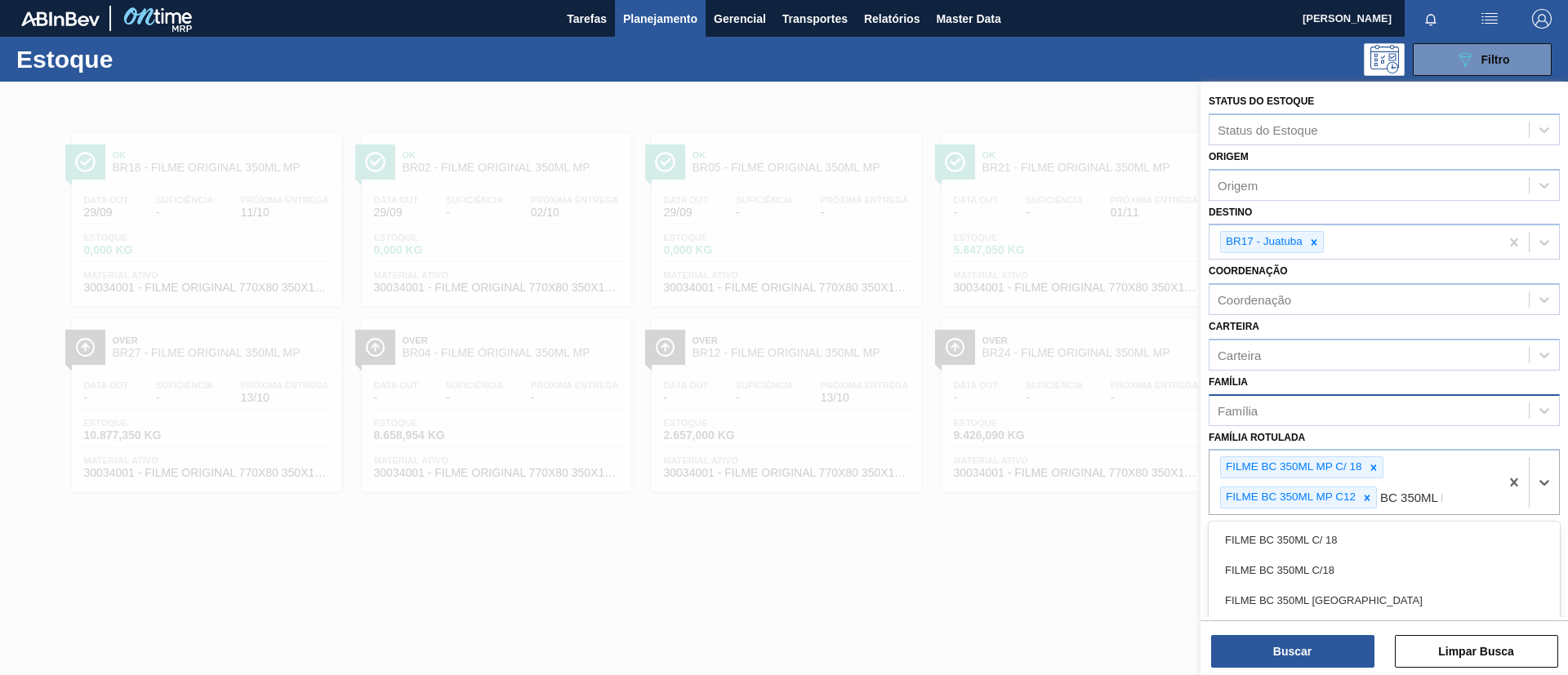
type Rotulada "BC 350ML MP"
click at [1428, 530] on div "FILME BC 350ML MP C/12" at bounding box center [1384, 540] width 351 height 30
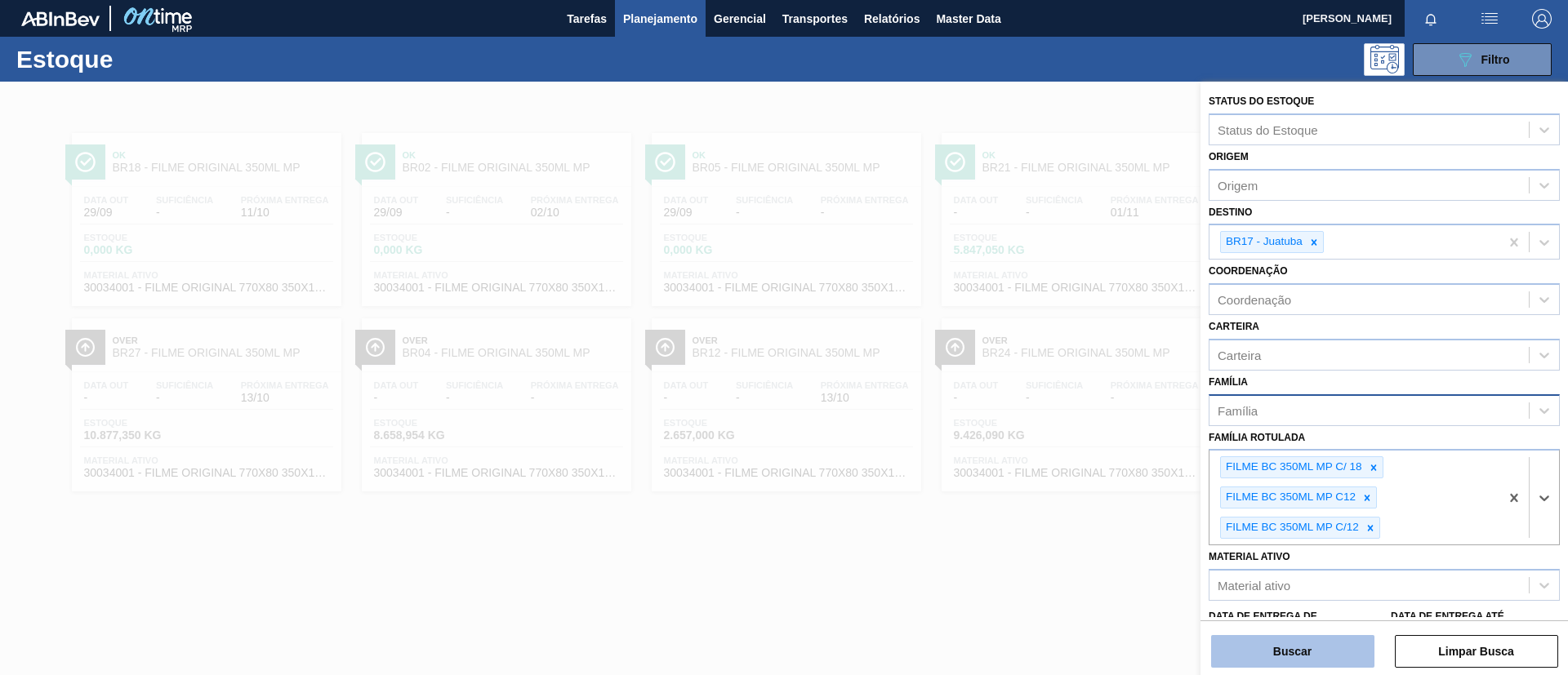
click at [1322, 635] on button "Buscar" at bounding box center [1293, 651] width 163 height 32
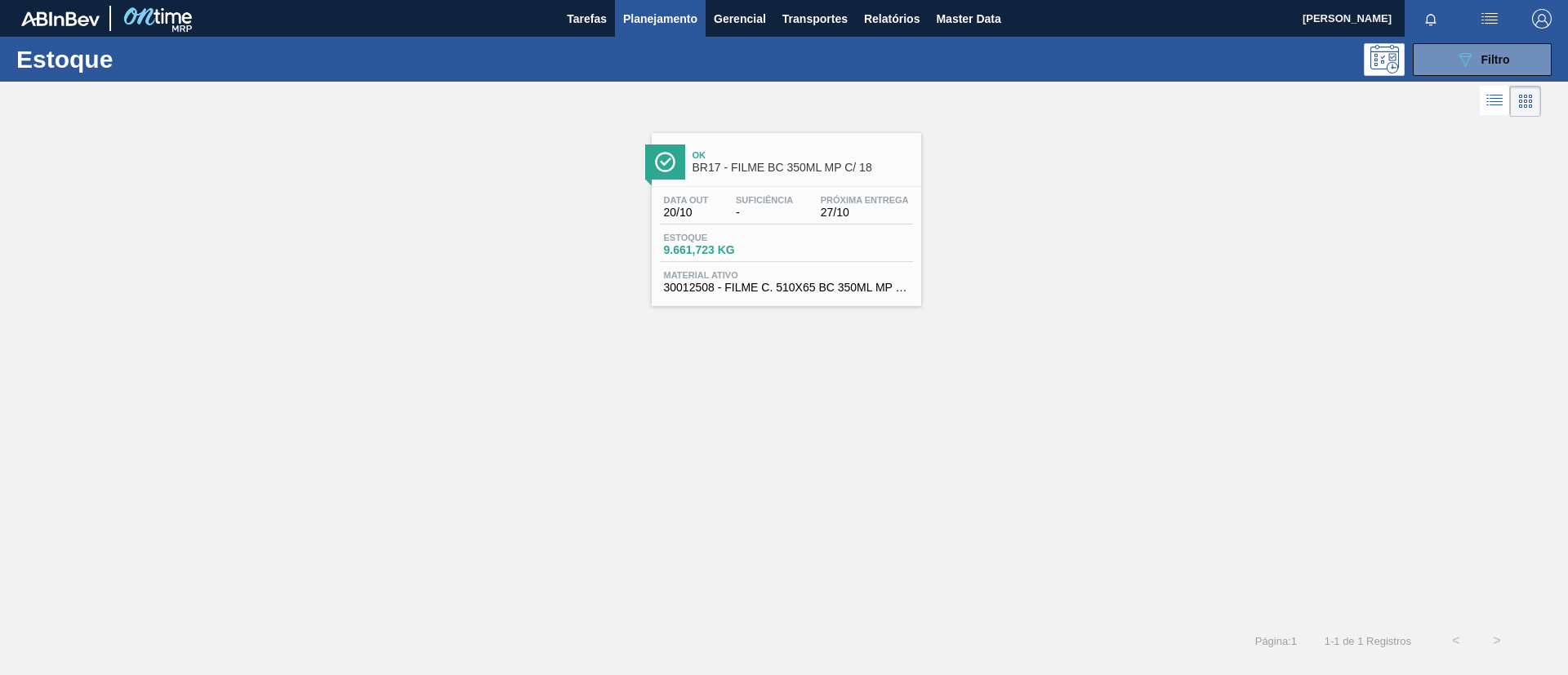
click at [736, 216] on span "-" at bounding box center [765, 212] width 57 height 12
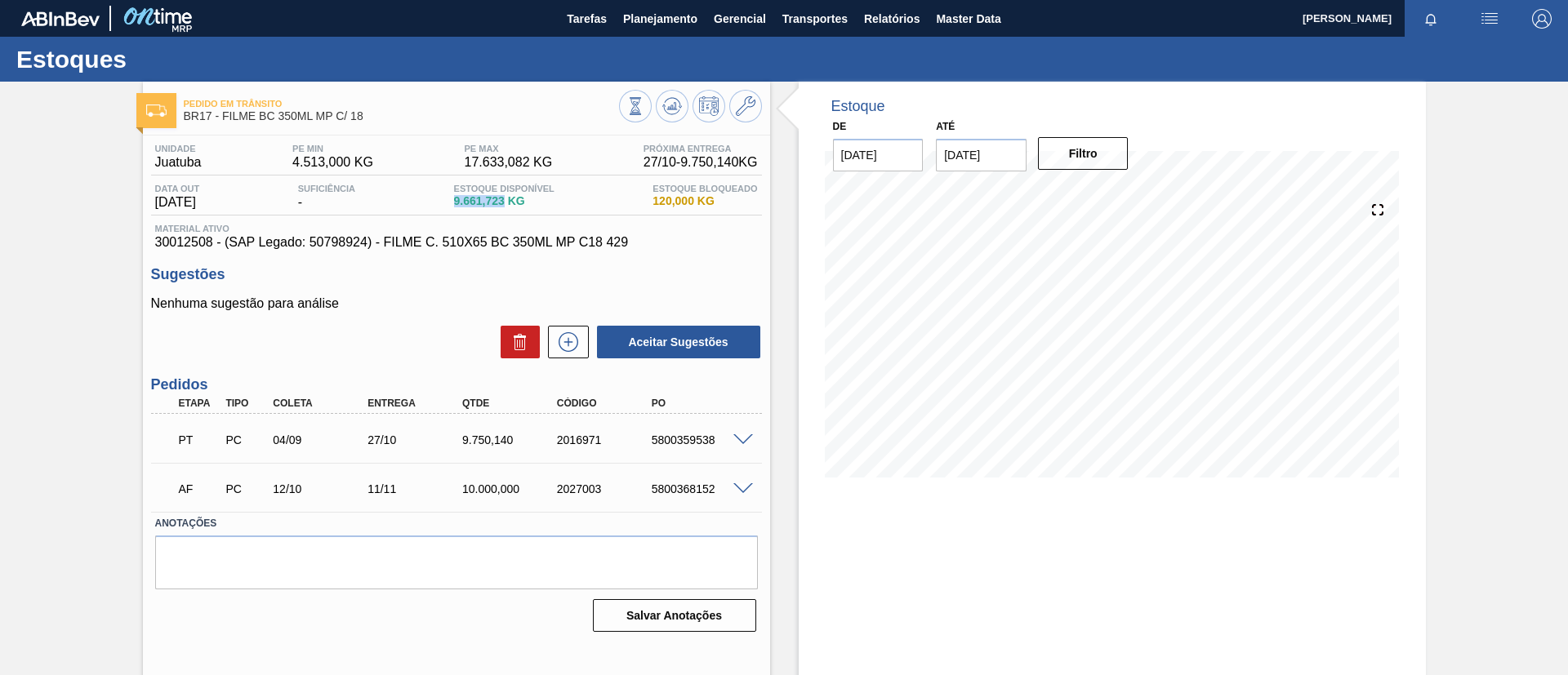
drag, startPoint x: 444, startPoint y: 205, endPoint x: 509, endPoint y: 202, distance: 65.1
click at [509, 202] on div "Data out [DATE] Suficiência - Estoque Disponível 9.661,723 KG Estoque Bloqueado…" at bounding box center [456, 199] width 611 height 32
copy span "9.661,723"
